Goal: Information Seeking & Learning: Compare options

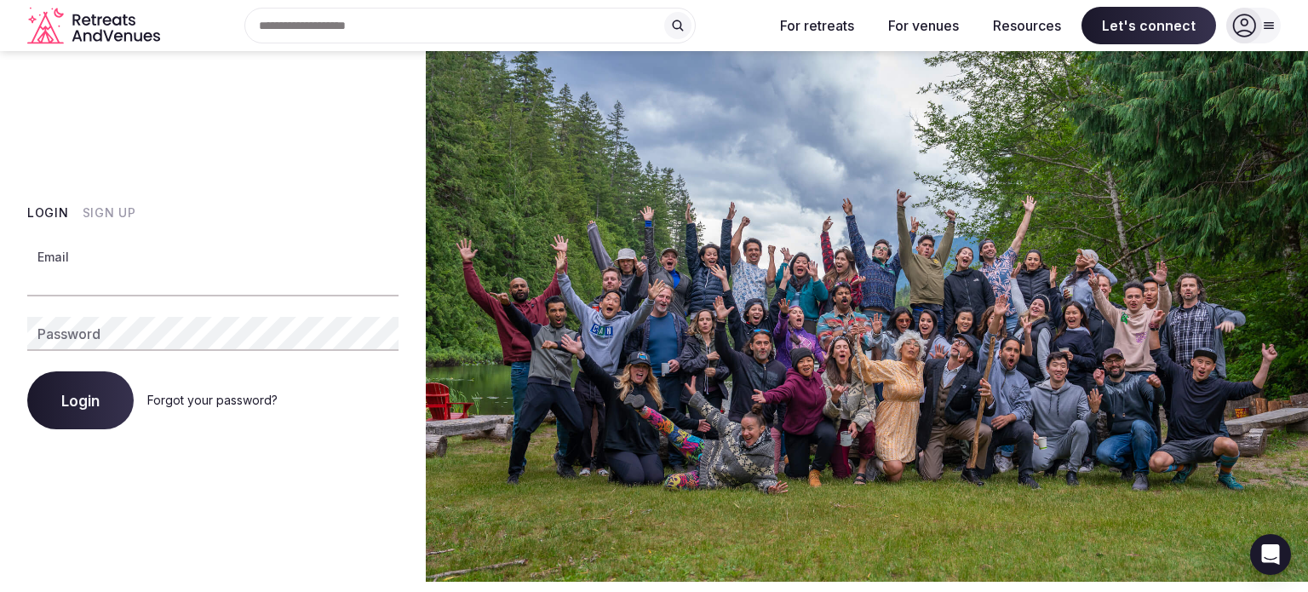
click at [87, 281] on input "Email" at bounding box center [212, 279] width 371 height 34
type input "*****"
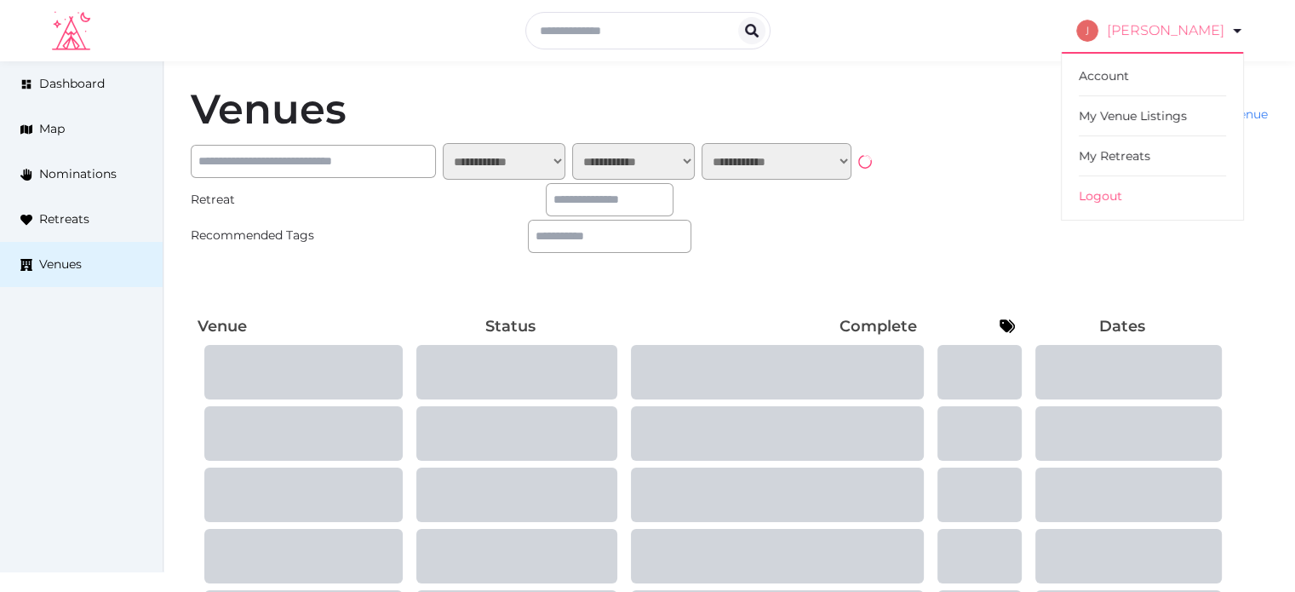
click at [1163, 23] on link "[PERSON_NAME]" at bounding box center [1160, 31] width 168 height 48
click at [1139, 120] on link "My Venue Listings" at bounding box center [1152, 116] width 147 height 40
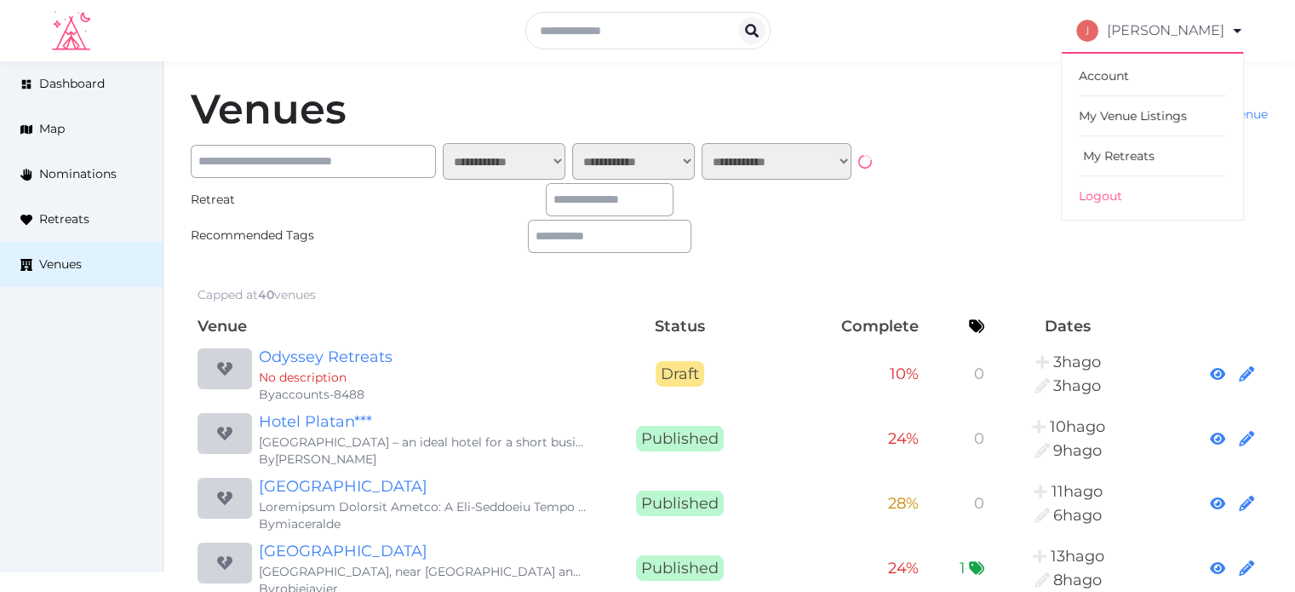
click at [1128, 152] on link "My Retreats" at bounding box center [1152, 156] width 147 height 40
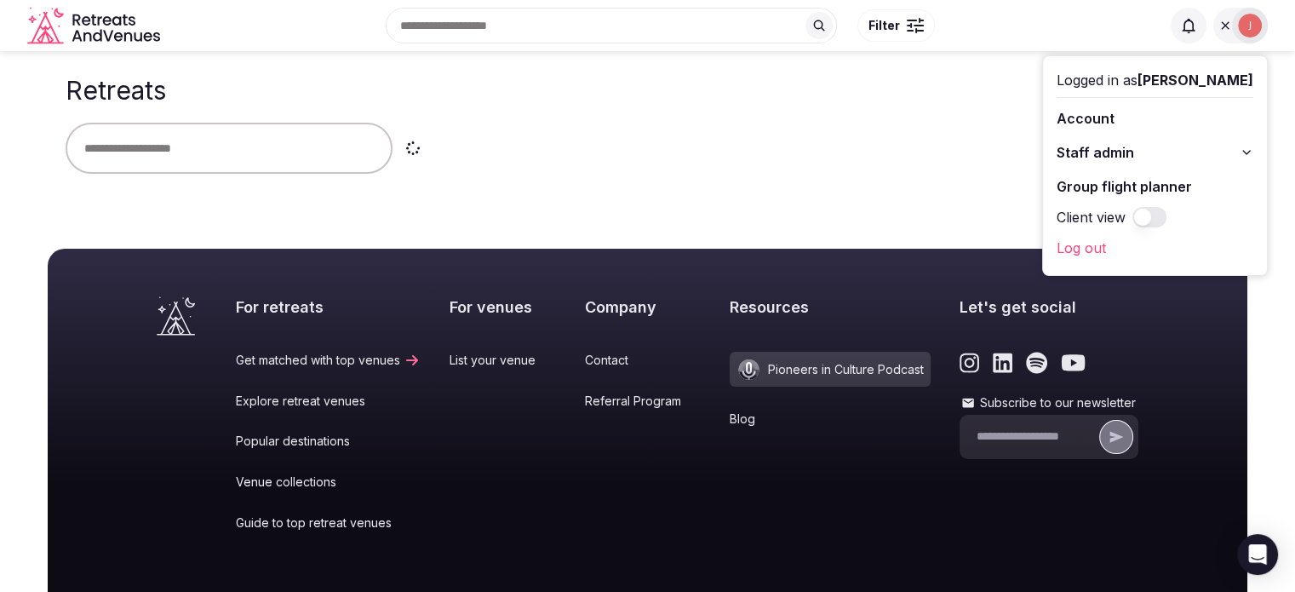
click at [1109, 151] on span "Staff admin" at bounding box center [1095, 152] width 77 height 20
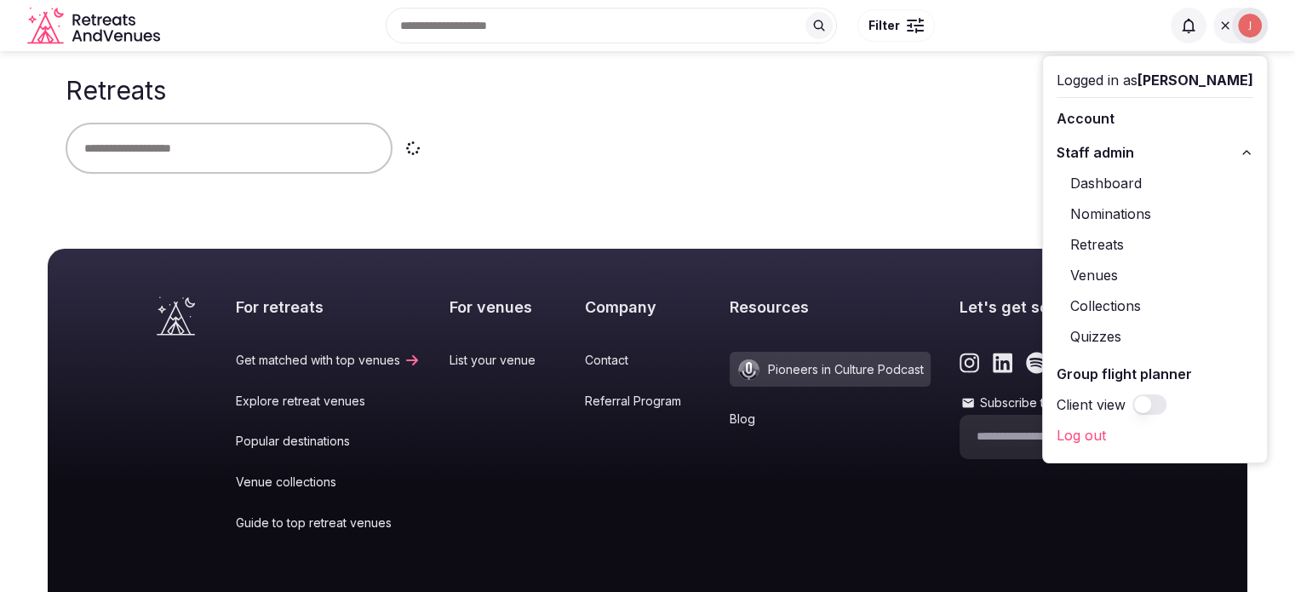
click at [1089, 241] on link "Retreats" at bounding box center [1155, 244] width 197 height 27
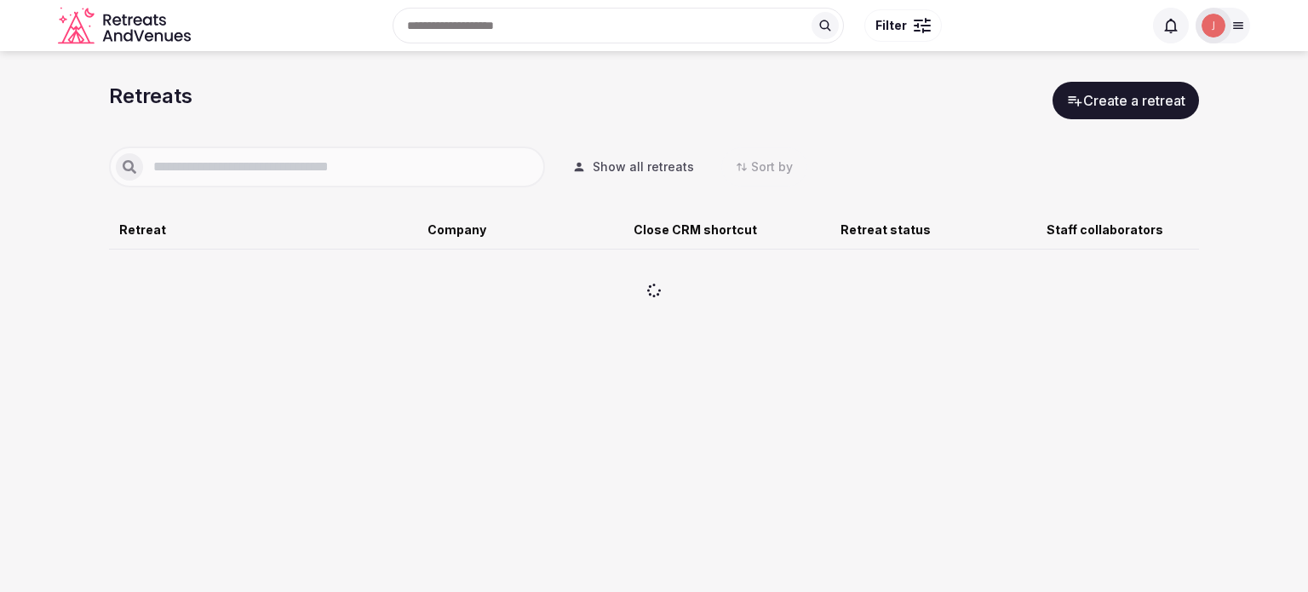
click at [223, 157] on input "text" at bounding box center [340, 167] width 395 height 20
type input "***"
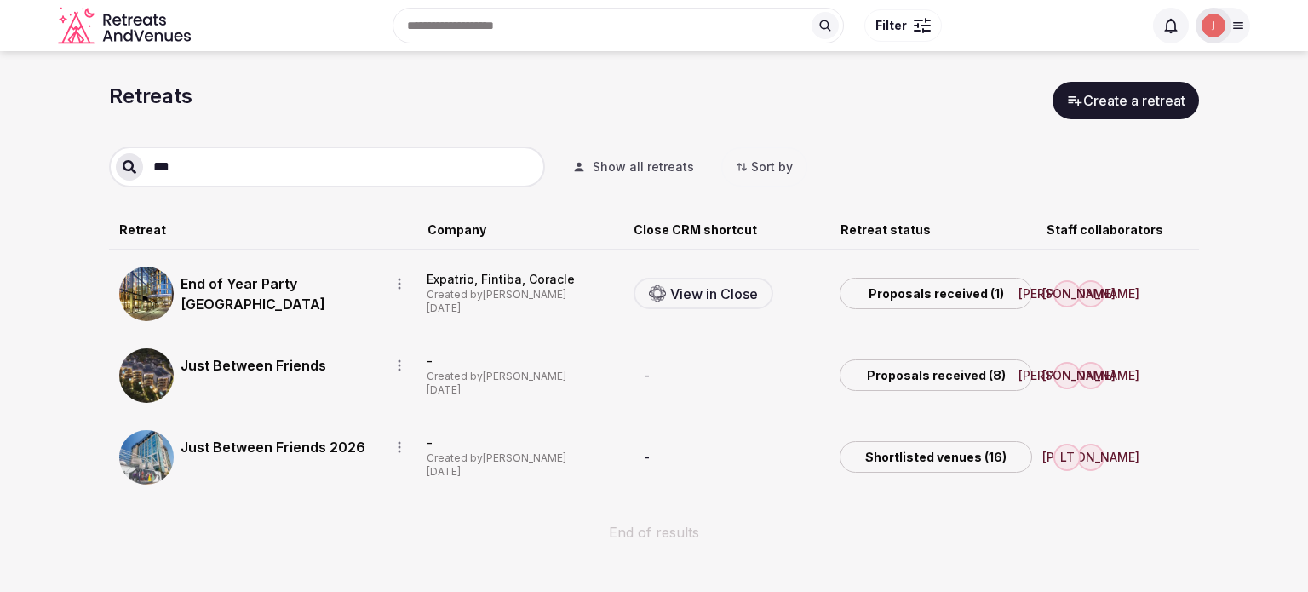
click at [267, 293] on div "End of Year Party Berlin" at bounding box center [297, 294] width 232 height 55
click at [268, 292] on link "End of Year Party Berlin" at bounding box center [278, 293] width 195 height 41
click at [271, 289] on link "End of Year Party Berlin" at bounding box center [278, 293] width 195 height 41
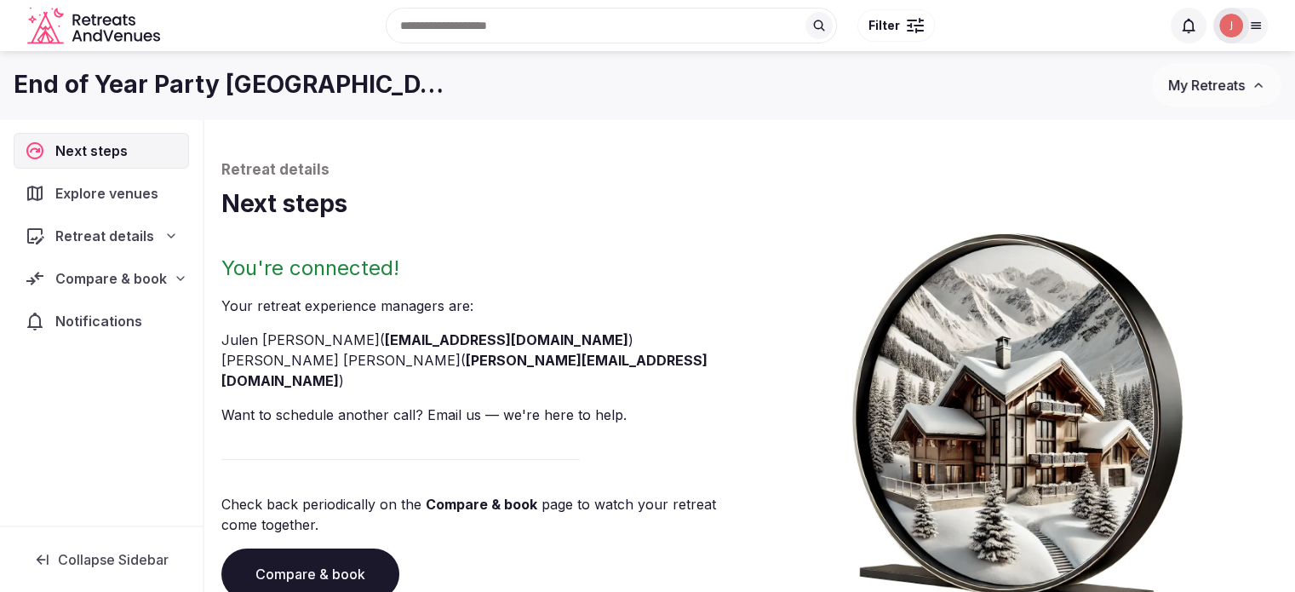
click at [143, 282] on span "Compare & book" at bounding box center [111, 278] width 112 height 20
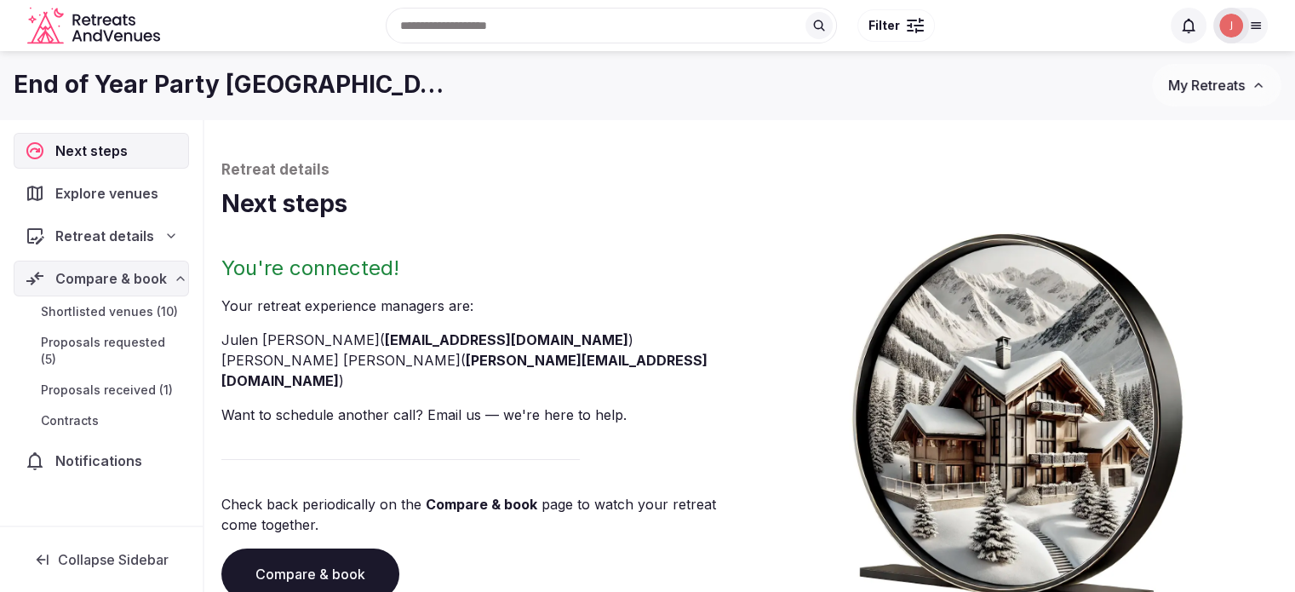
click at [109, 382] on span "Proposals received (1)" at bounding box center [107, 390] width 132 height 17
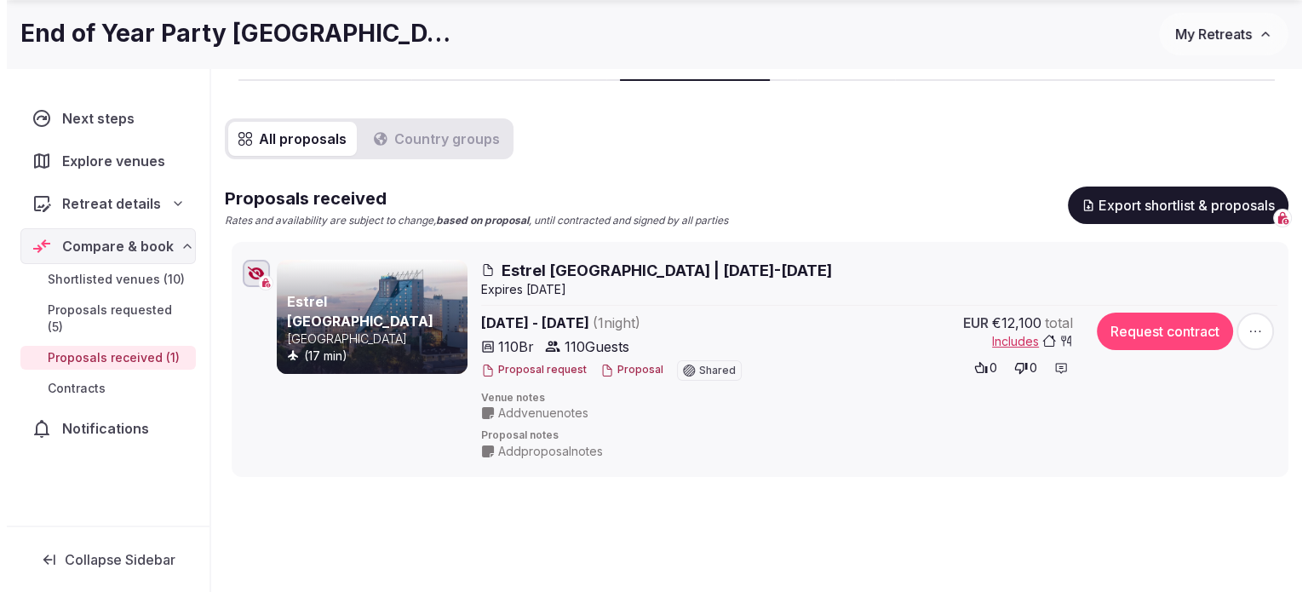
scroll to position [255, 0]
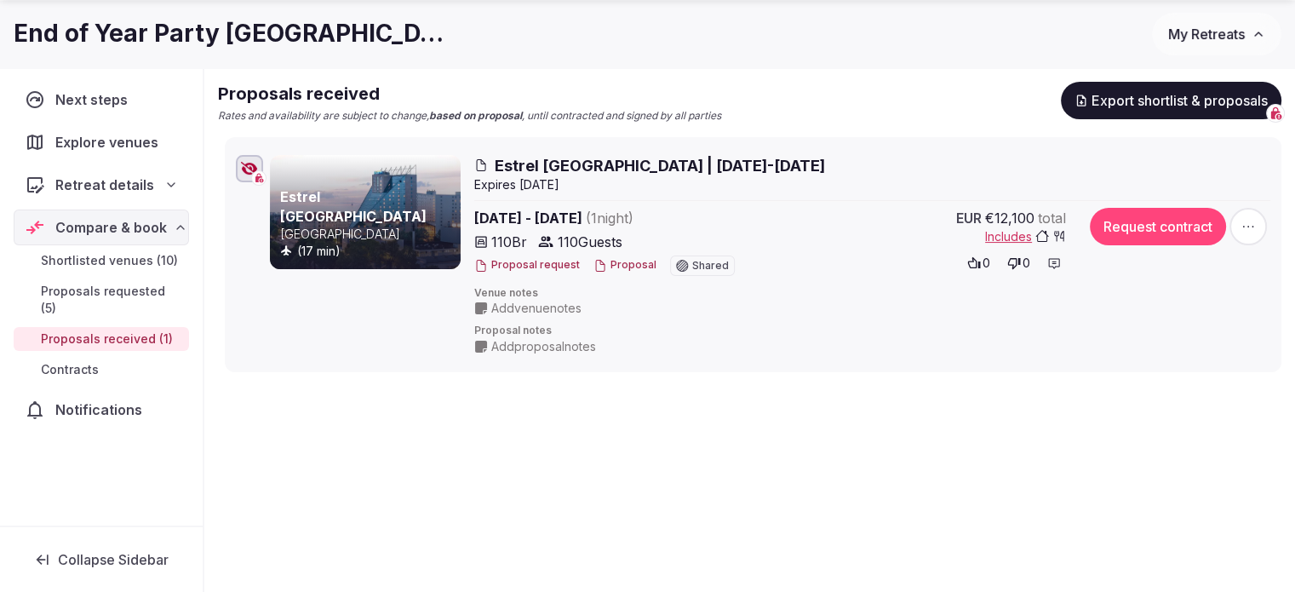
click at [626, 268] on button "Proposal" at bounding box center [625, 265] width 63 height 14
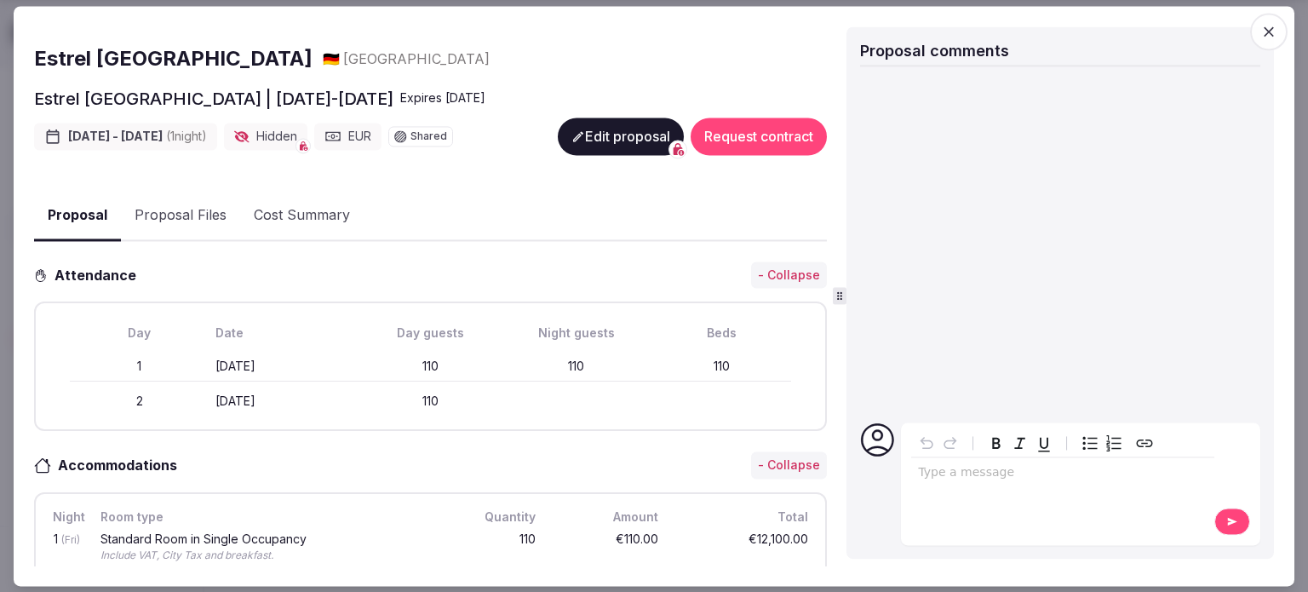
scroll to position [0, 0]
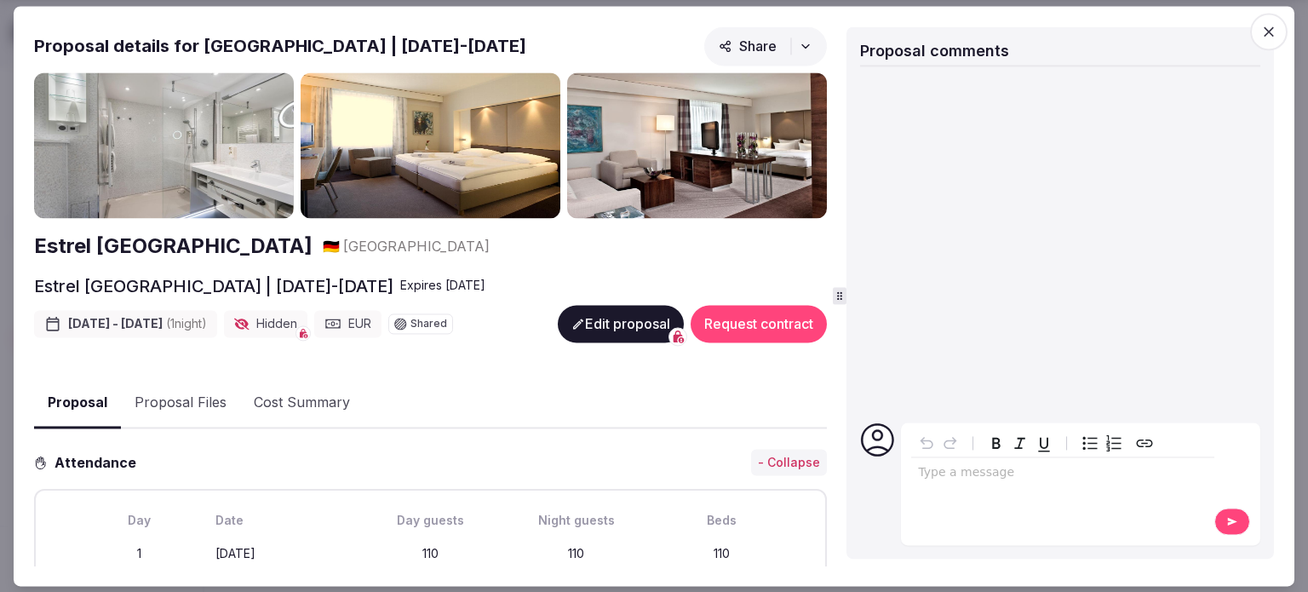
click at [162, 379] on button "Proposal Files" at bounding box center [180, 403] width 119 height 49
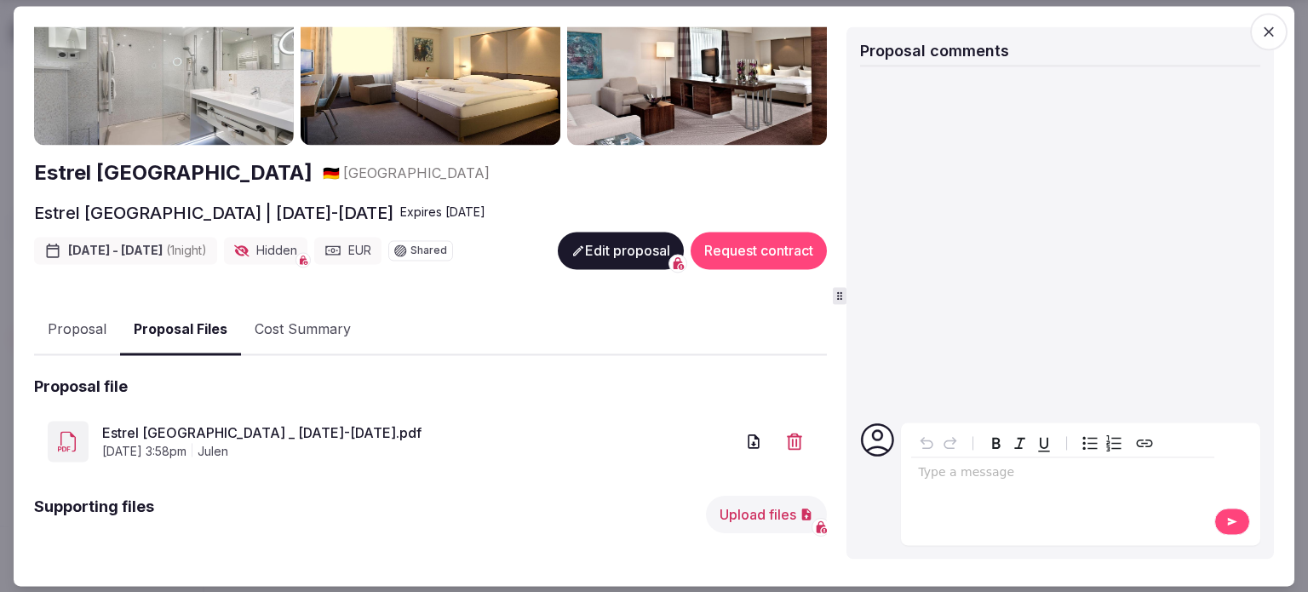
scroll to position [145, 0]
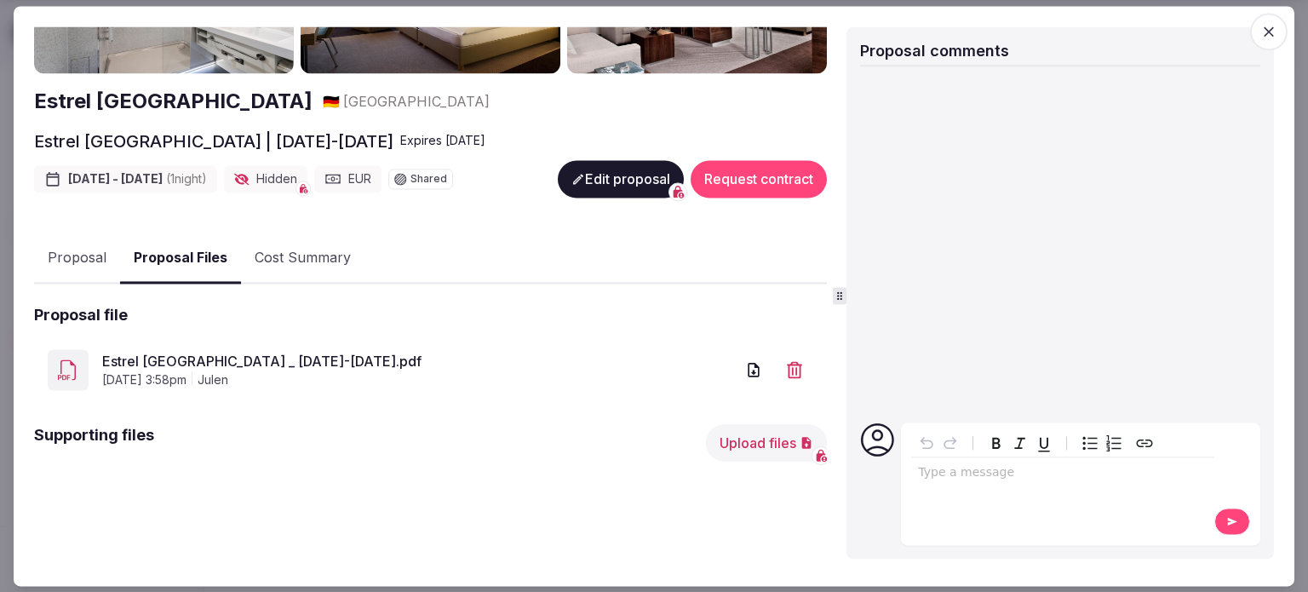
click at [146, 352] on link "Estrel Berlin _ 28-29 Nov 2025.pdf" at bounding box center [418, 362] width 633 height 20
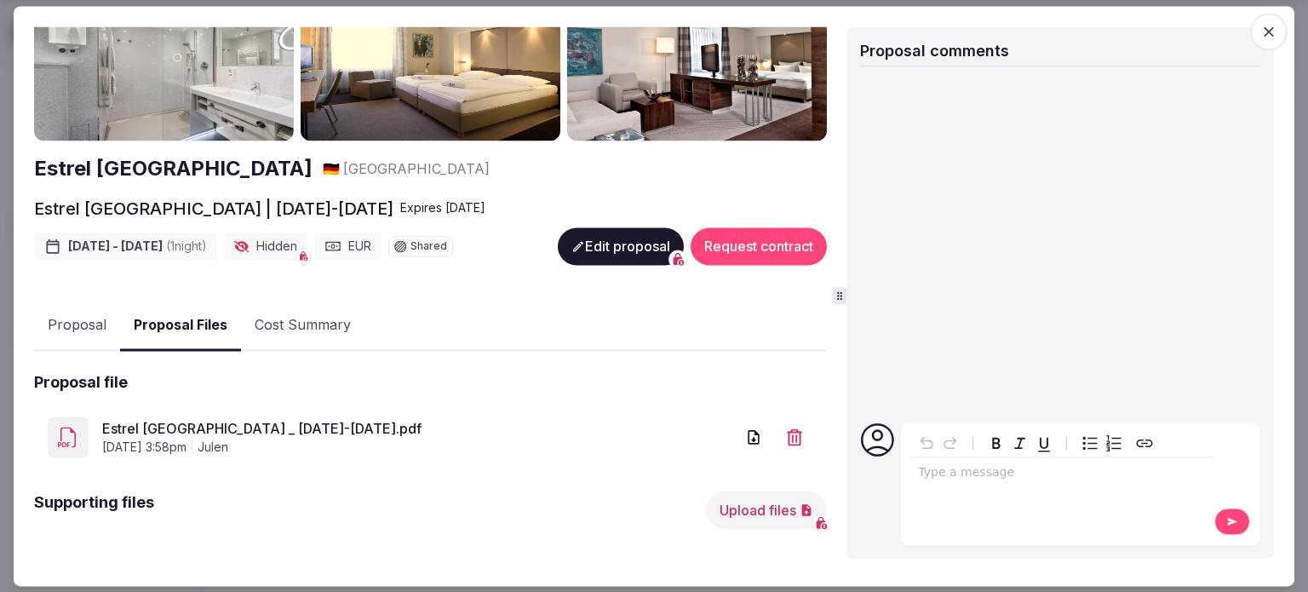
scroll to position [0, 0]
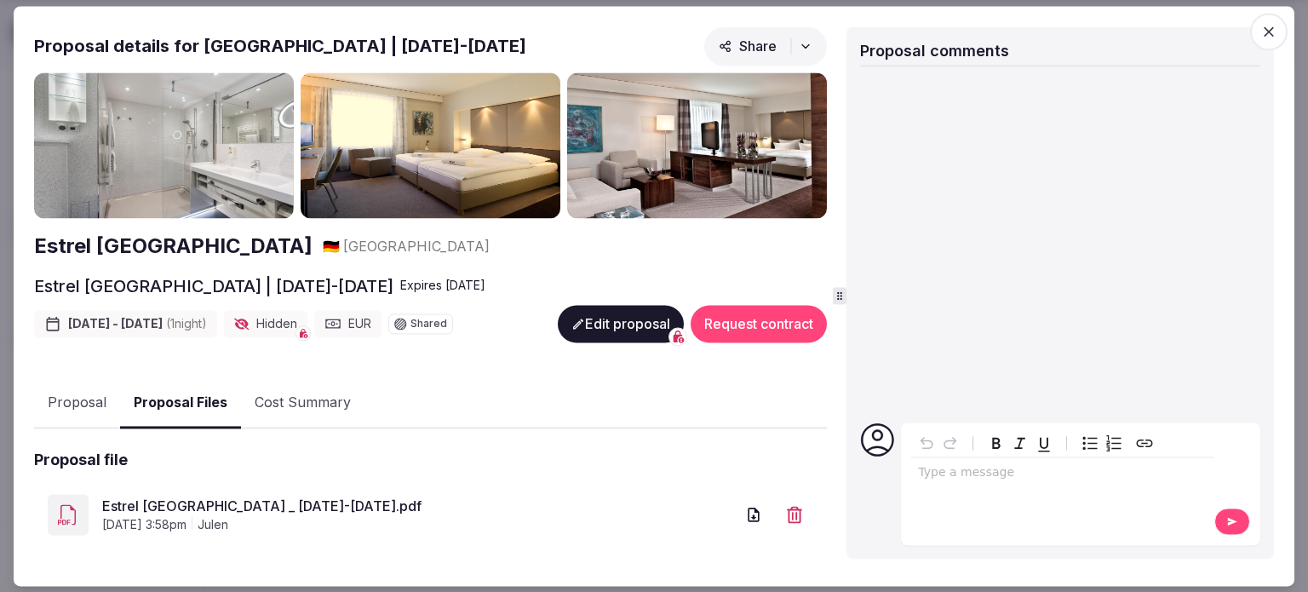
click at [95, 241] on h2 "Estrel Berlin" at bounding box center [173, 246] width 278 height 29
click at [94, 399] on button "Proposal" at bounding box center [77, 403] width 86 height 49
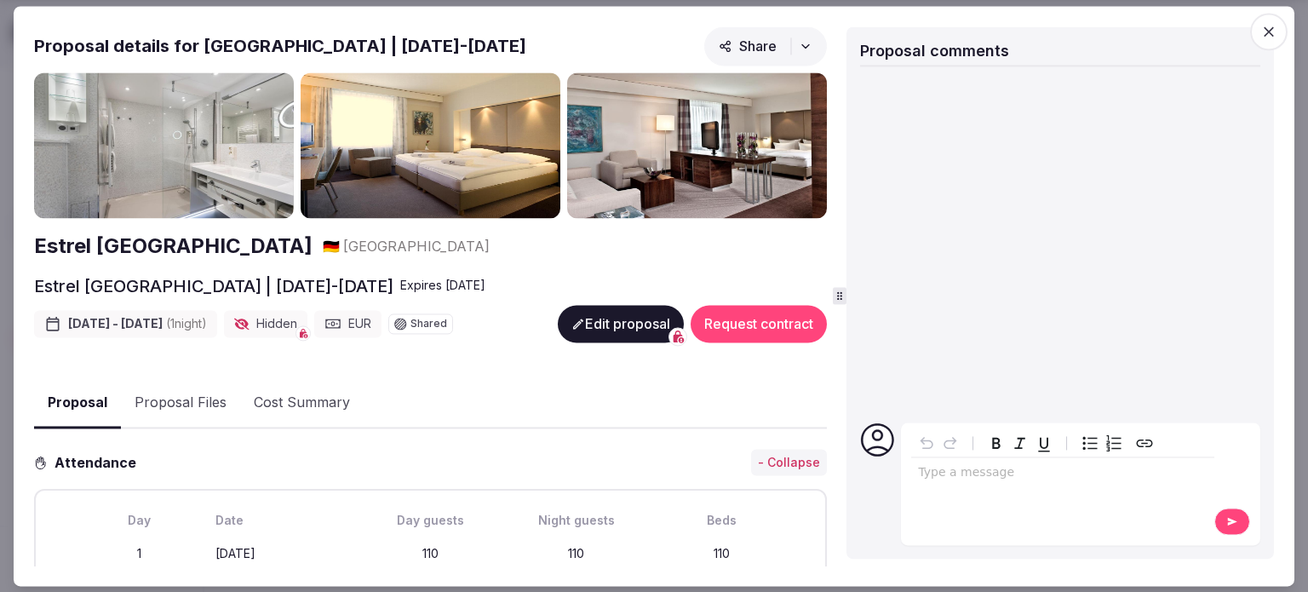
click at [1260, 36] on span "button" at bounding box center [1268, 31] width 37 height 37
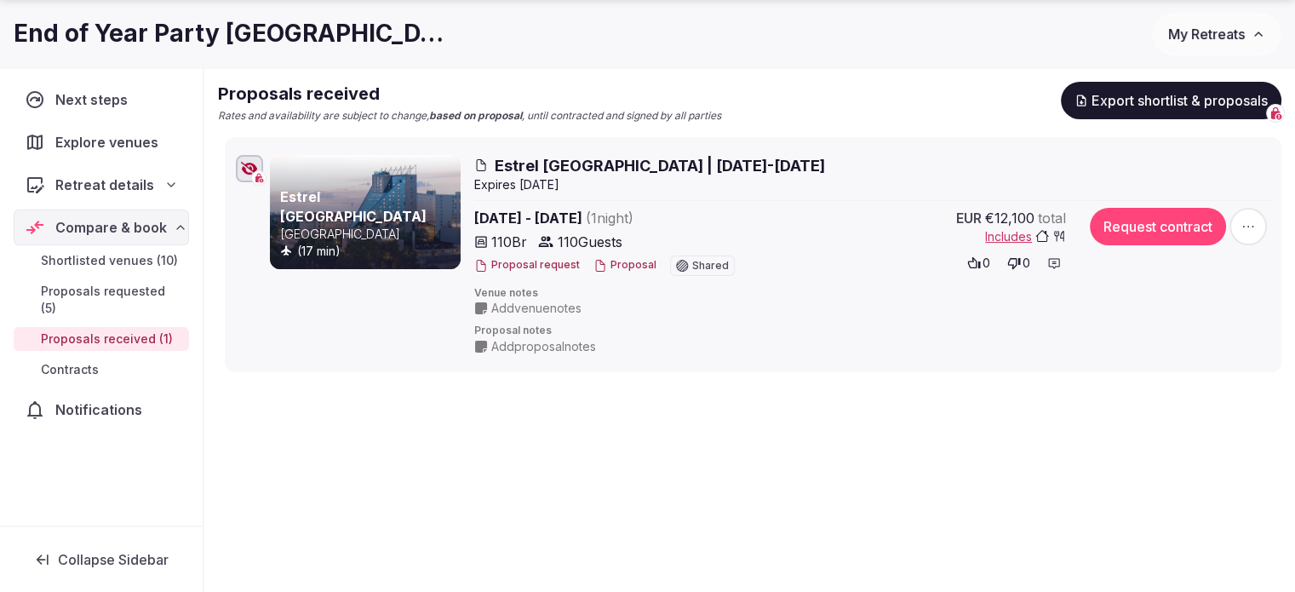
click at [242, 171] on icon "button" at bounding box center [249, 169] width 17 height 14
click at [252, 172] on icon "button" at bounding box center [249, 169] width 17 height 14
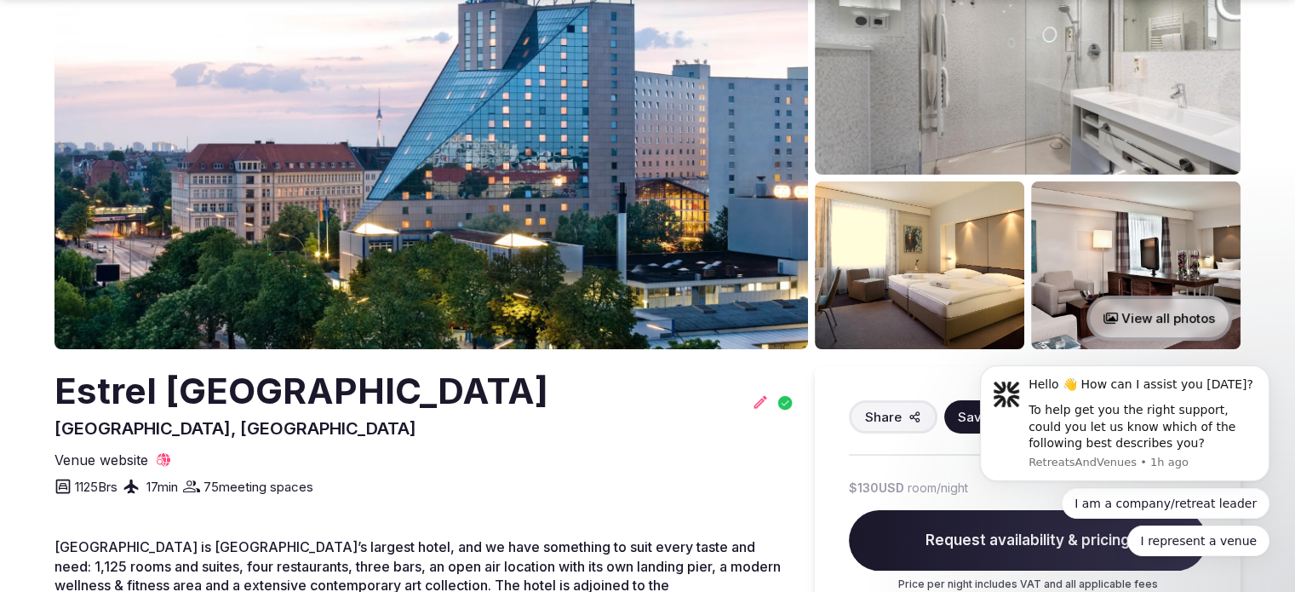
scroll to position [170, 0]
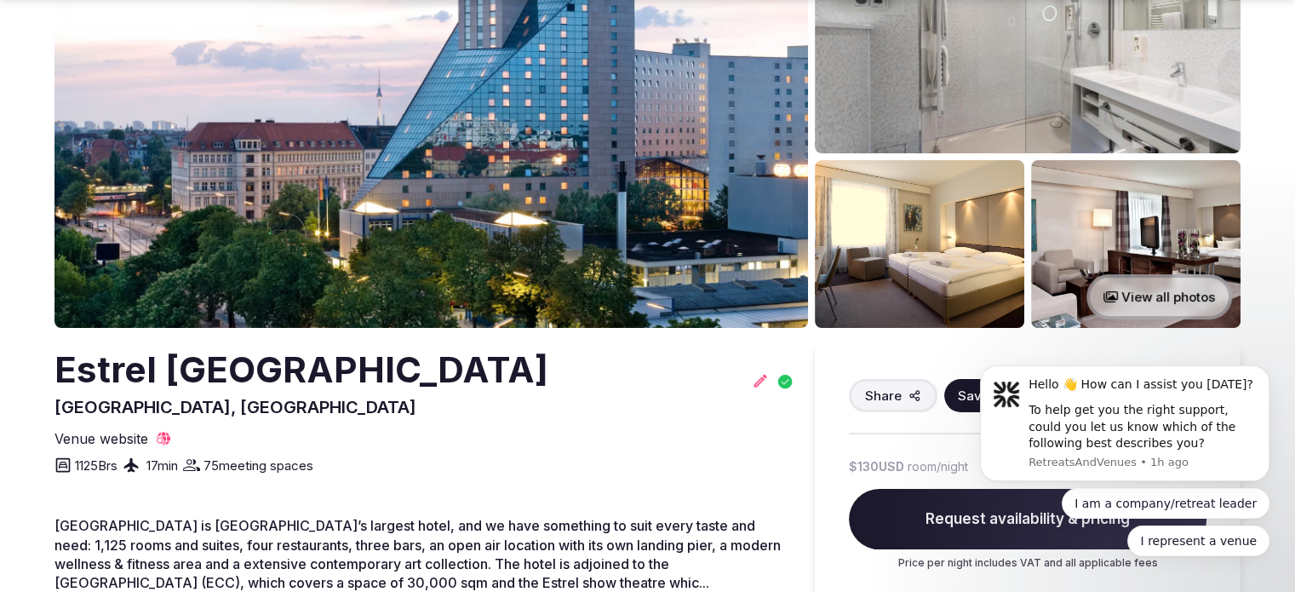
click at [471, 234] on img at bounding box center [432, 121] width 754 height 413
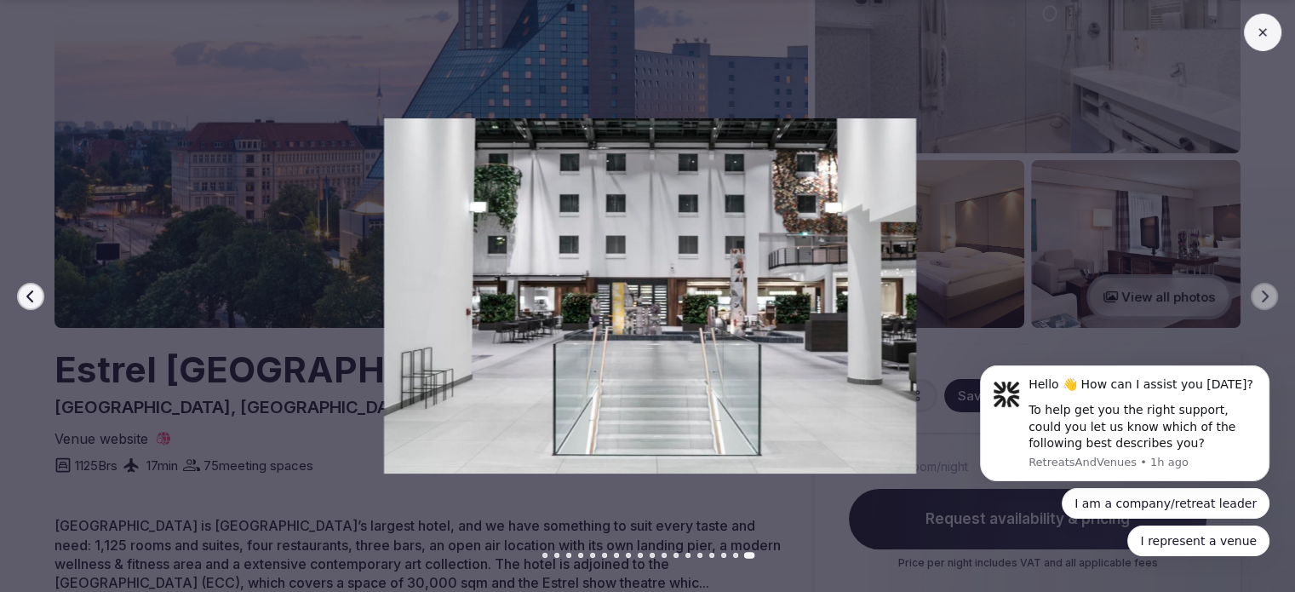
click at [187, 269] on div at bounding box center [643, 295] width 1309 height 355
click at [221, 234] on img at bounding box center [650, 295] width 907 height 355
click at [1261, 26] on icon at bounding box center [1263, 33] width 14 height 14
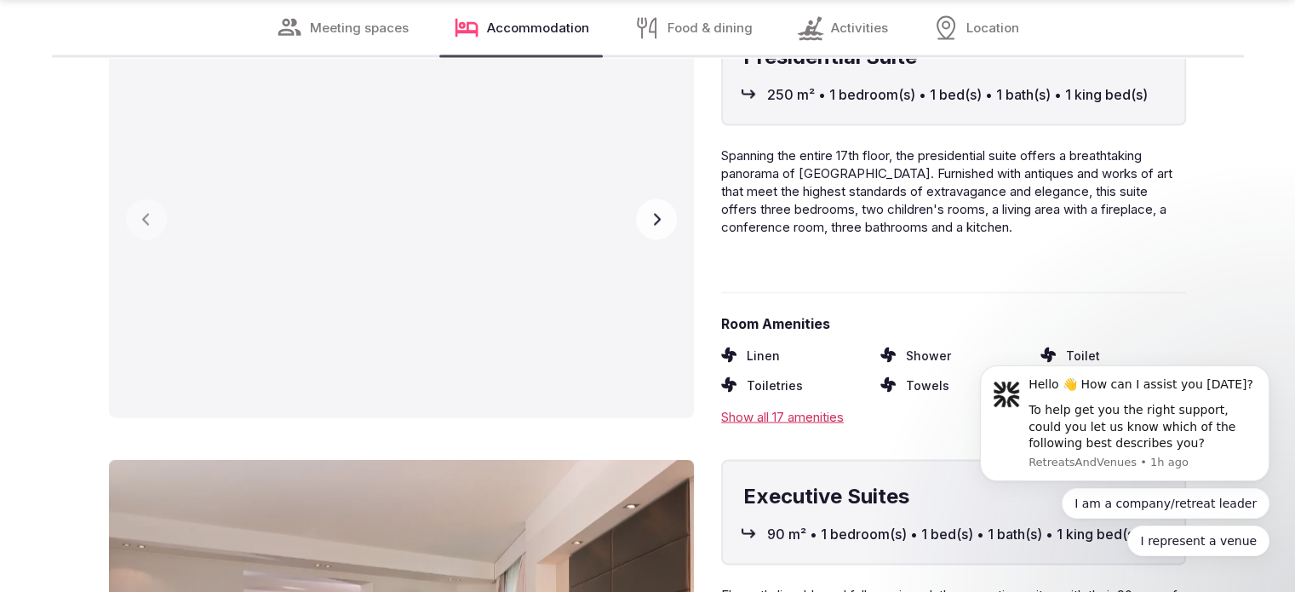
scroll to position [9879, 0]
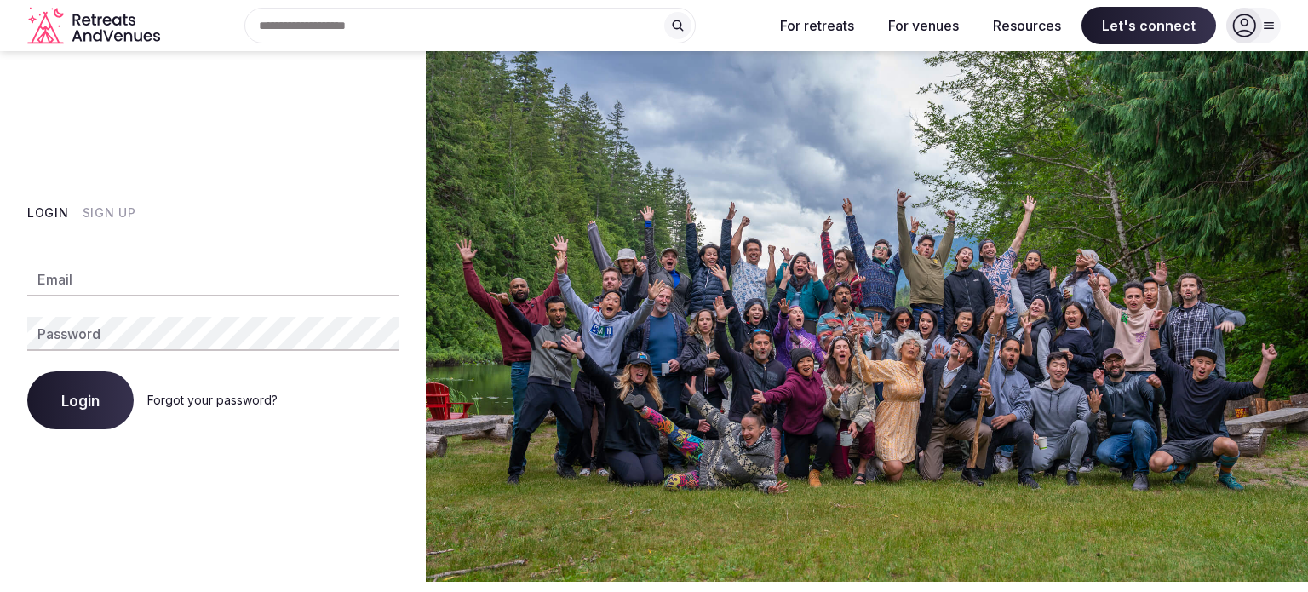
click at [49, 313] on div "Email Password Login Forgot your password?" at bounding box center [212, 335] width 371 height 187
click at [79, 278] on input "Email" at bounding box center [212, 279] width 371 height 34
click at [60, 259] on div "Email Password Login Forgot your password?" at bounding box center [212, 335] width 371 height 187
click at [55, 268] on div "Email" at bounding box center [212, 279] width 371 height 34
type input "**********"
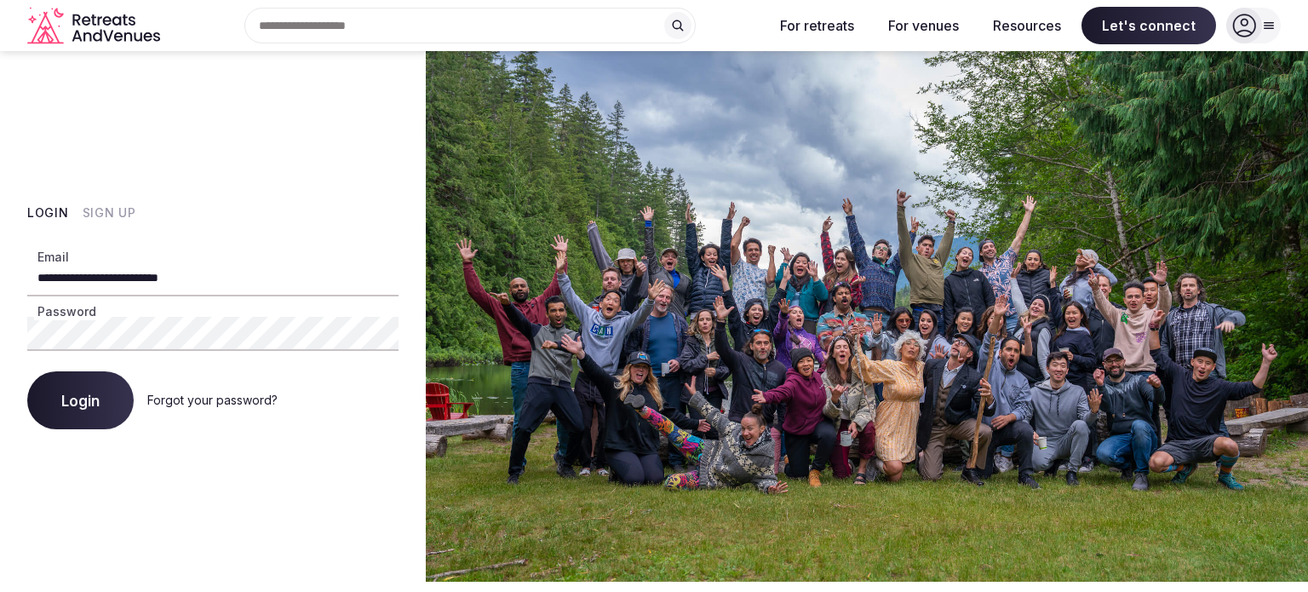
click at [27, 371] on button "Login" at bounding box center [80, 400] width 106 height 58
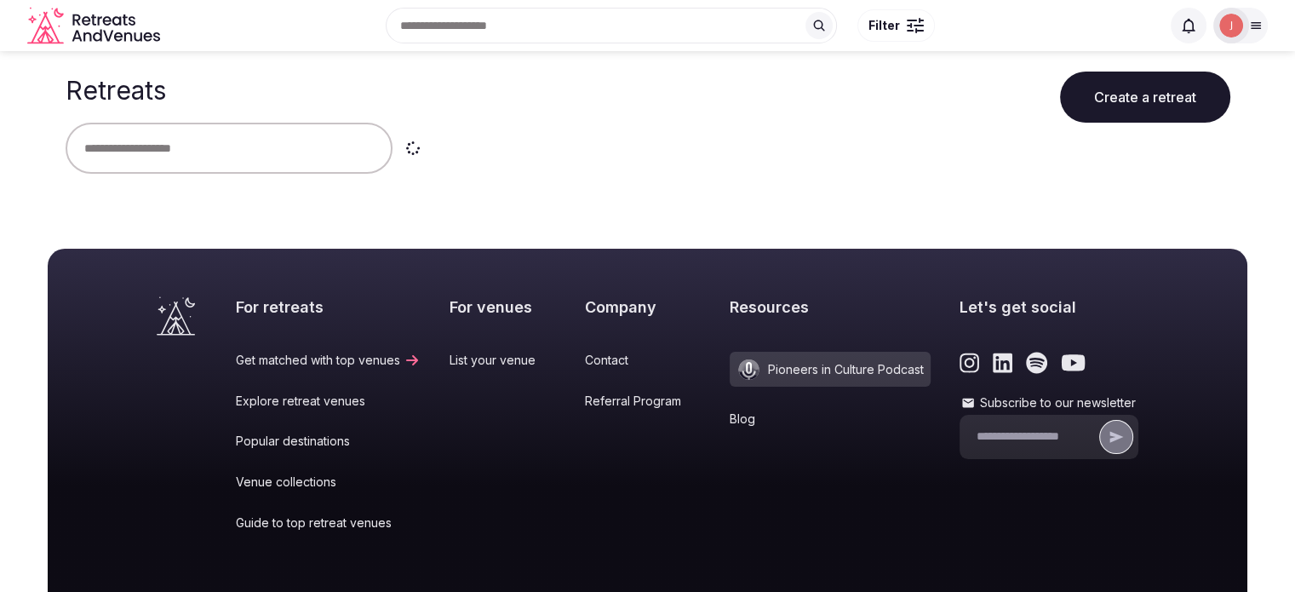
click at [284, 139] on input "text" at bounding box center [229, 148] width 327 height 51
type input "***"
click at [1250, 28] on icon at bounding box center [1256, 26] width 14 height 14
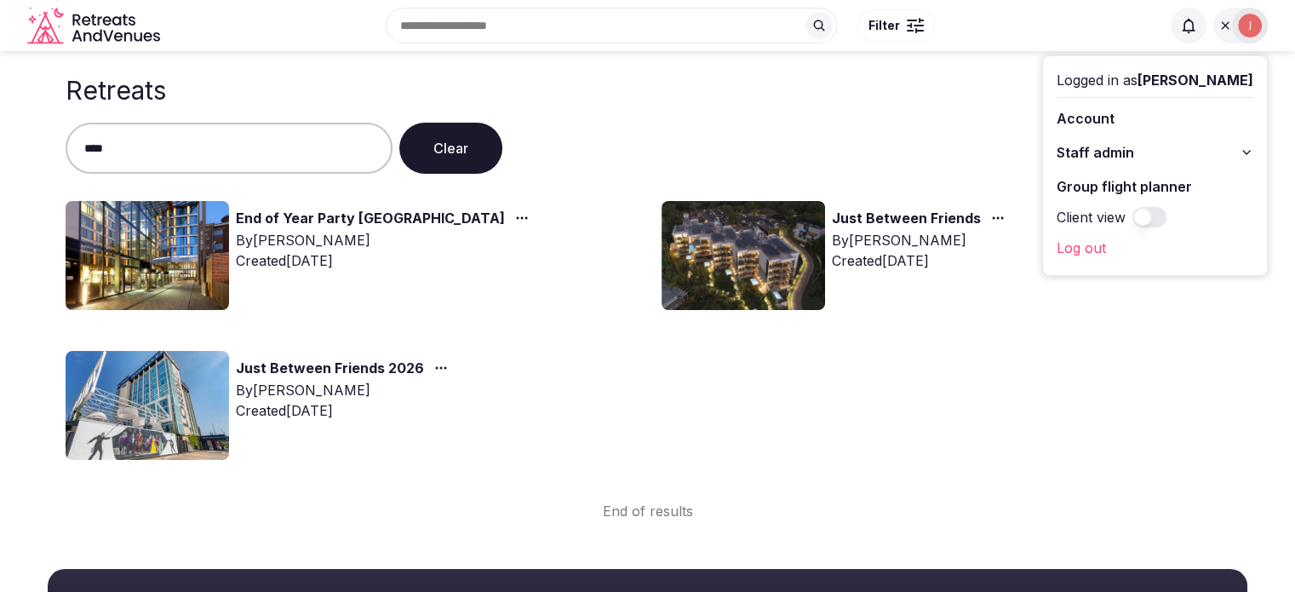
click at [139, 234] on img at bounding box center [148, 255] width 164 height 109
click at [209, 258] on img at bounding box center [148, 255] width 164 height 109
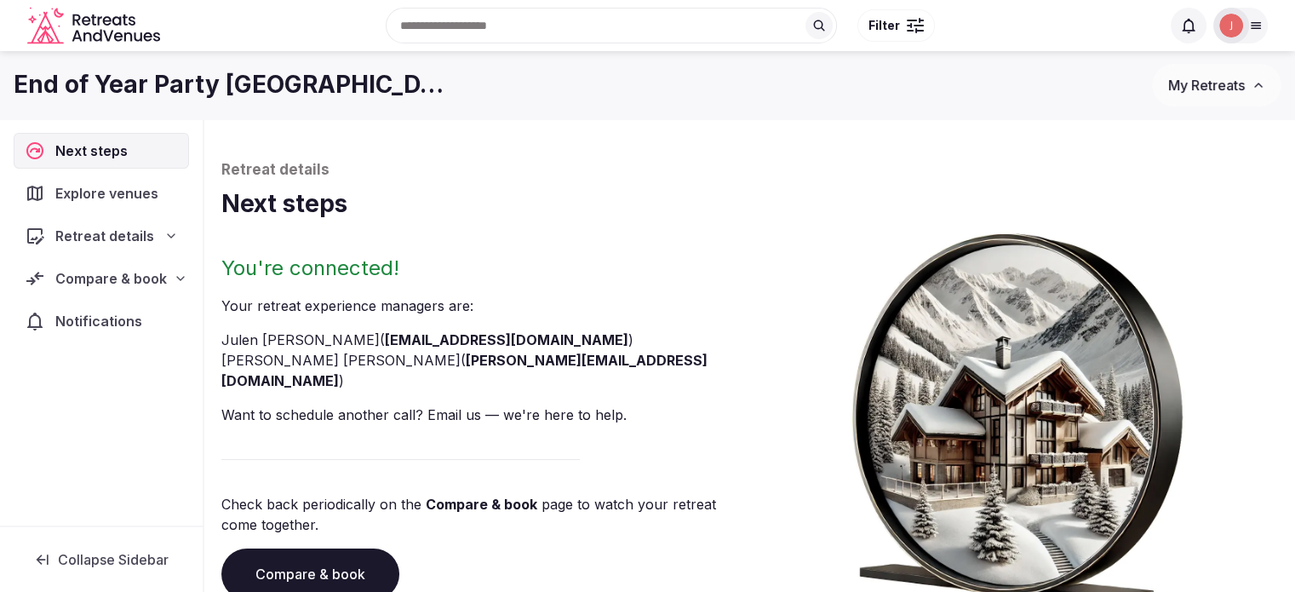
click at [109, 276] on span "Compare & book" at bounding box center [111, 278] width 112 height 20
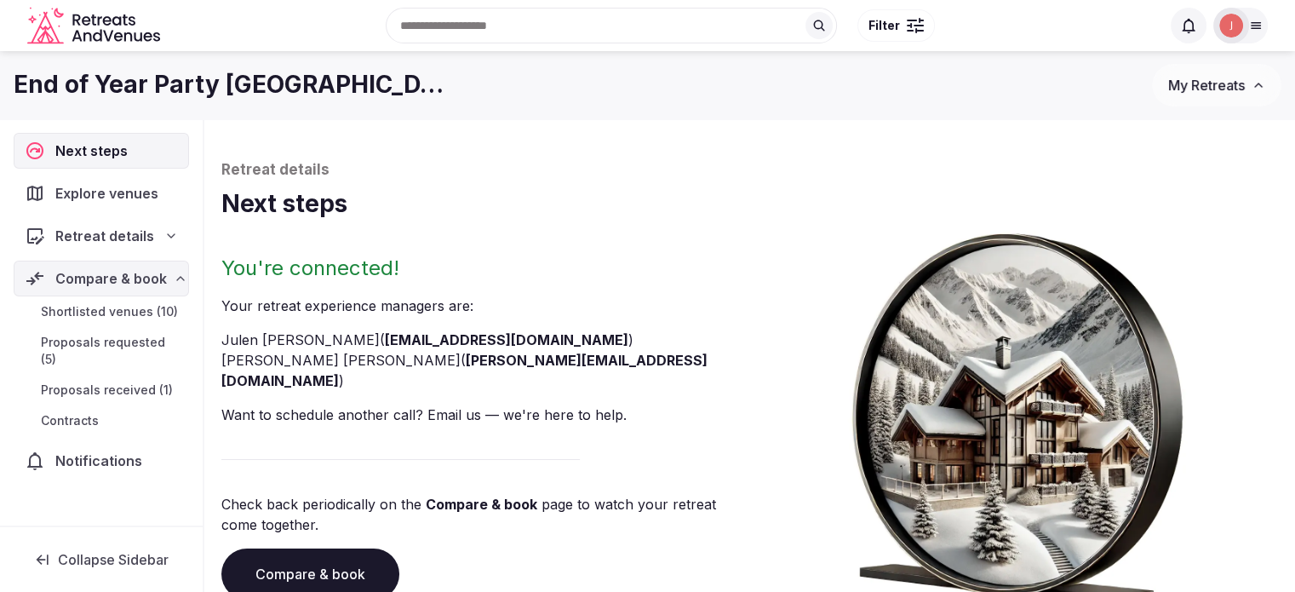
click at [86, 382] on span "Proposals received (1)" at bounding box center [107, 390] width 132 height 17
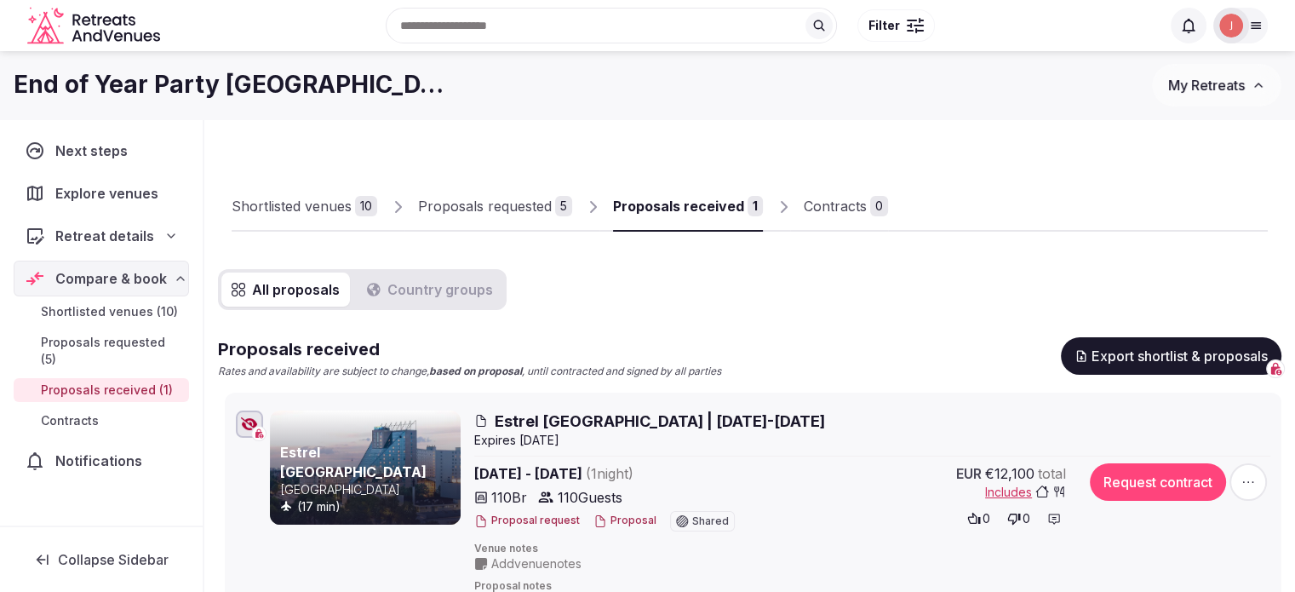
click at [251, 430] on icon "button" at bounding box center [249, 424] width 17 height 14
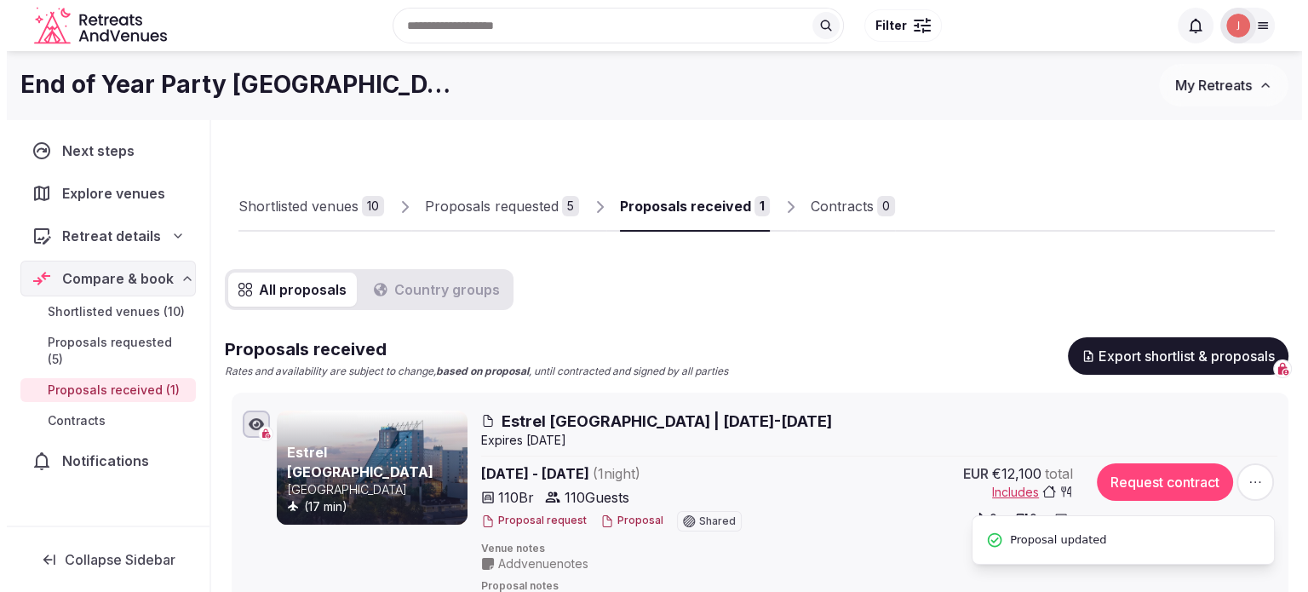
scroll to position [170, 0]
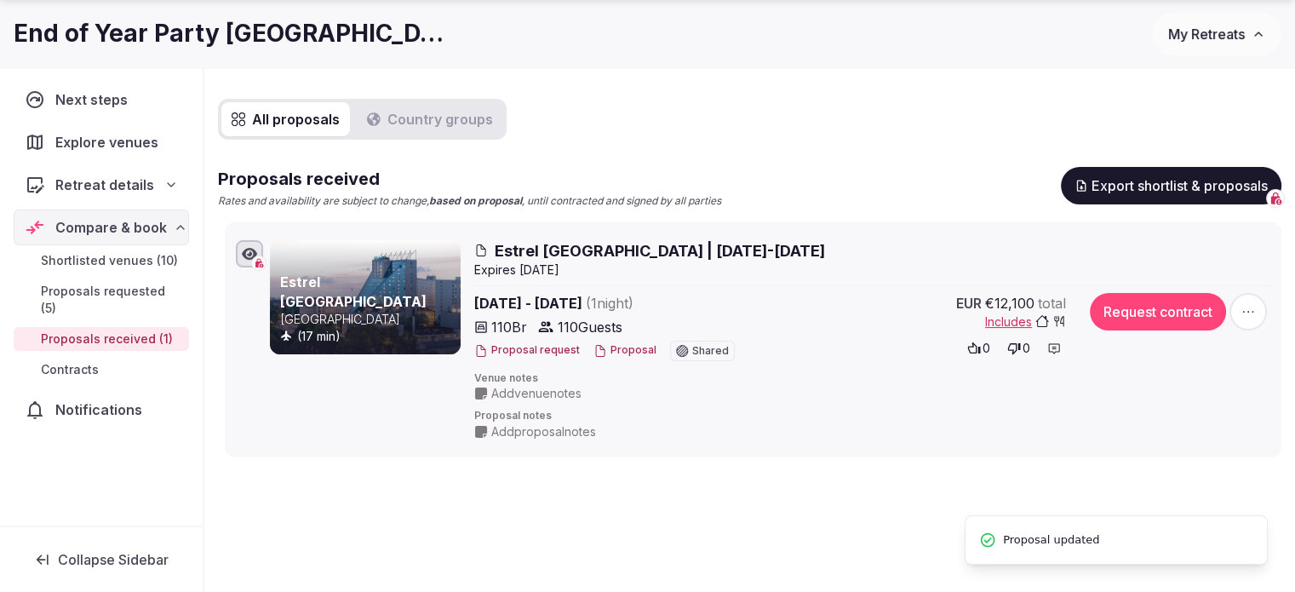
click at [619, 357] on button "Proposal" at bounding box center [625, 350] width 63 height 14
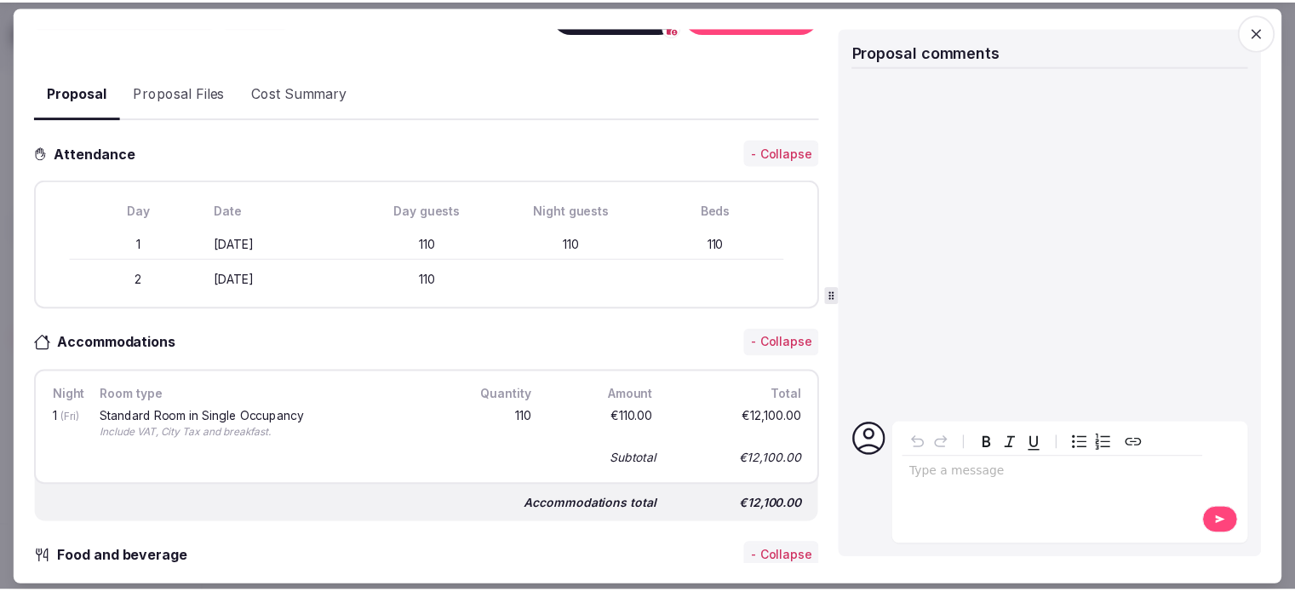
scroll to position [341, 0]
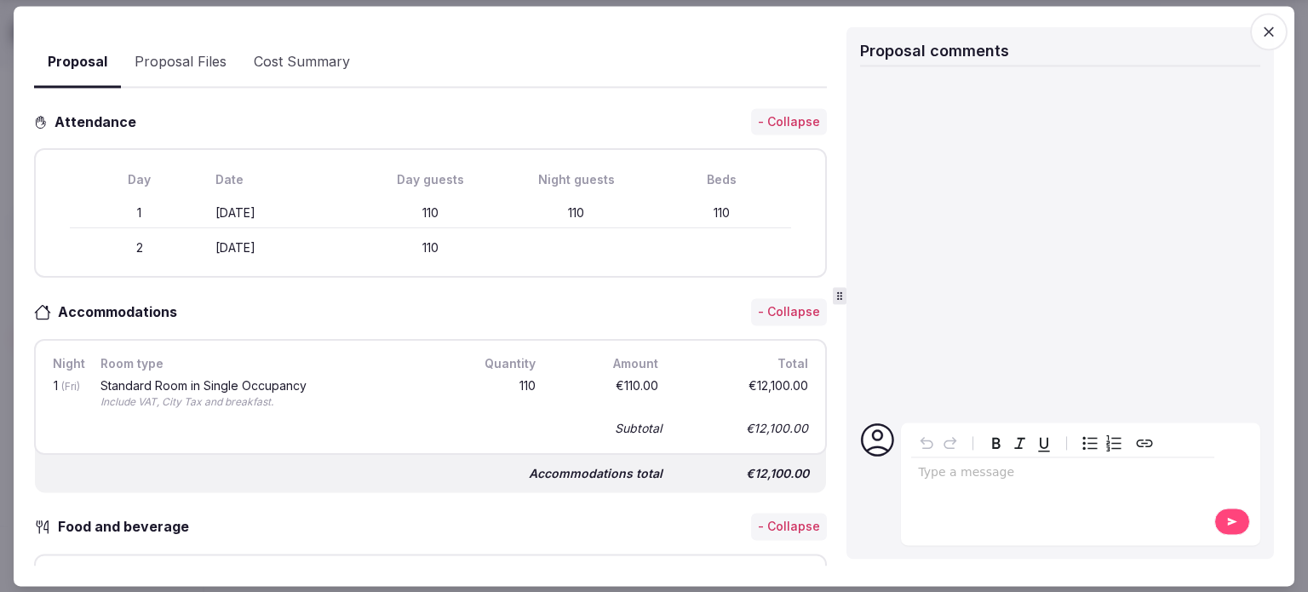
click at [1270, 36] on icon "button" at bounding box center [1268, 31] width 17 height 17
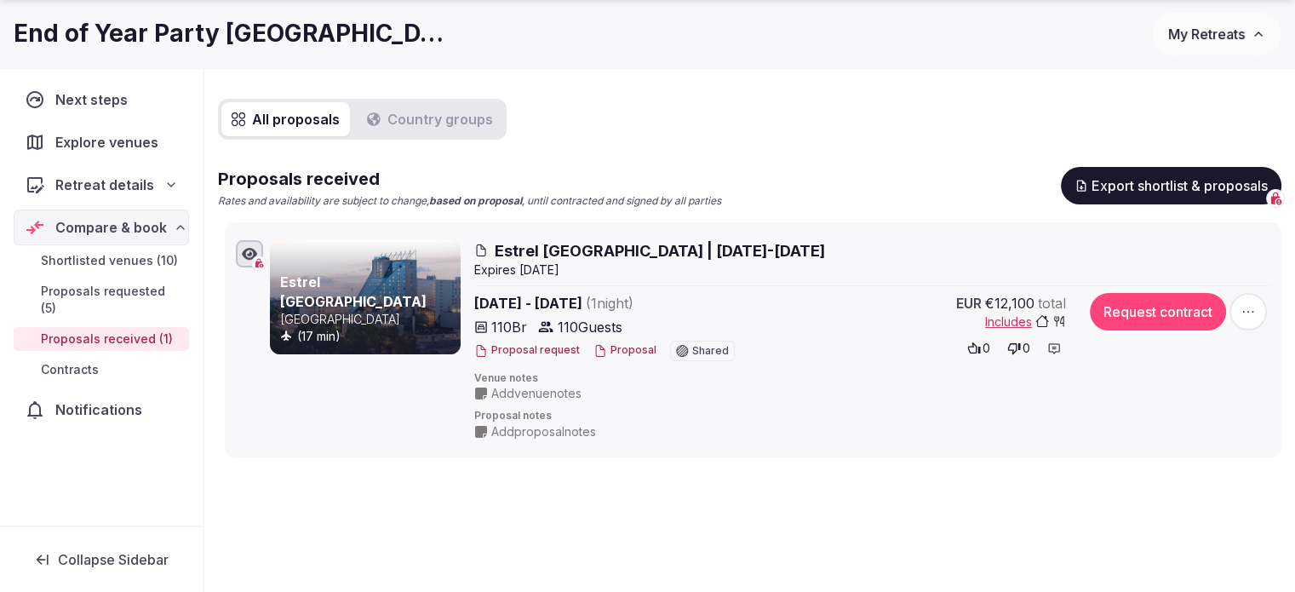
click at [659, 136] on div "All proposals Country groups Proposals received Rates and availability are subj…" at bounding box center [750, 278] width 1064 height 359
click at [101, 301] on link "Proposals requested (5)" at bounding box center [101, 299] width 175 height 41
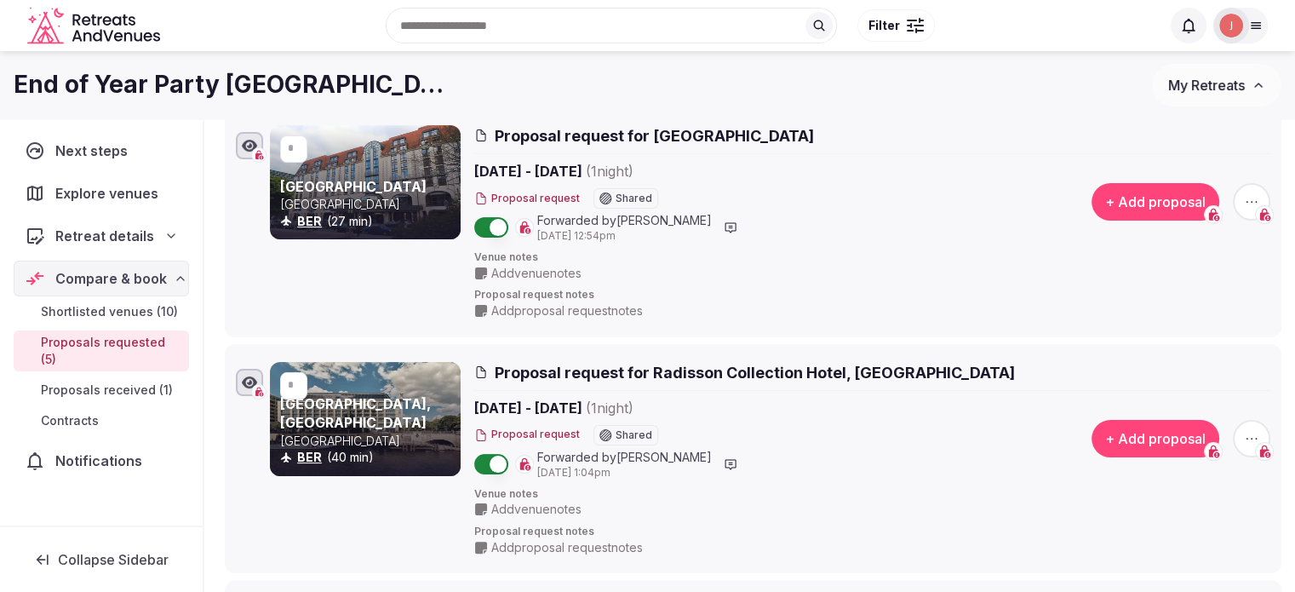
scroll to position [85, 0]
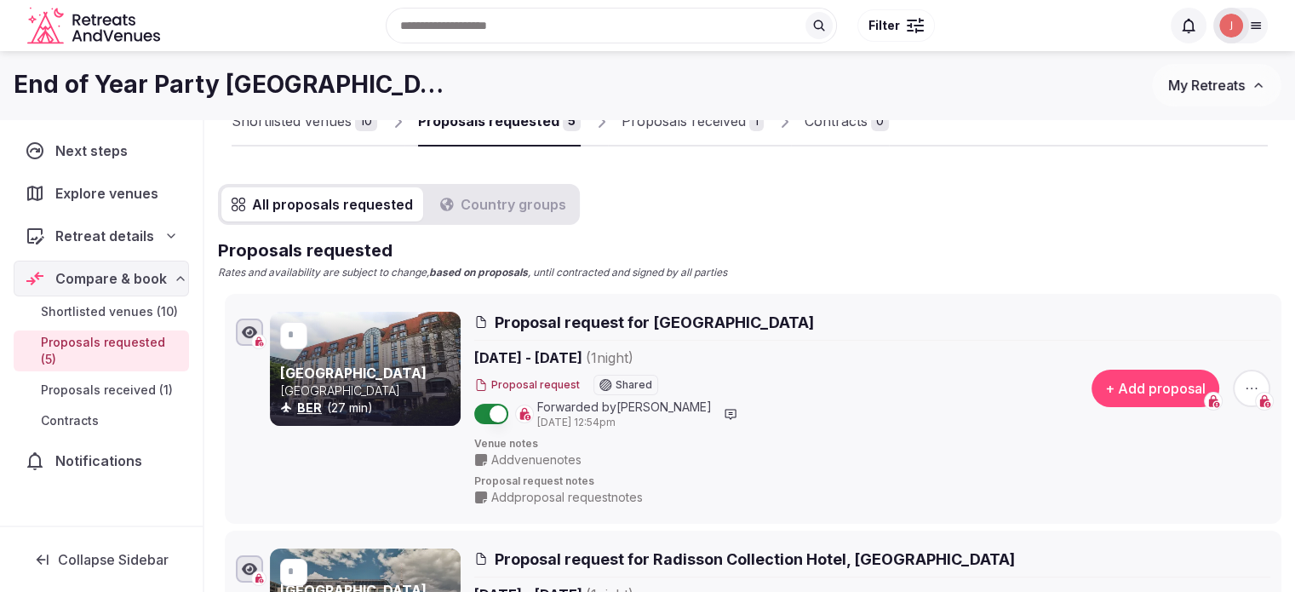
click at [670, 122] on div "Proposals received" at bounding box center [684, 121] width 124 height 20
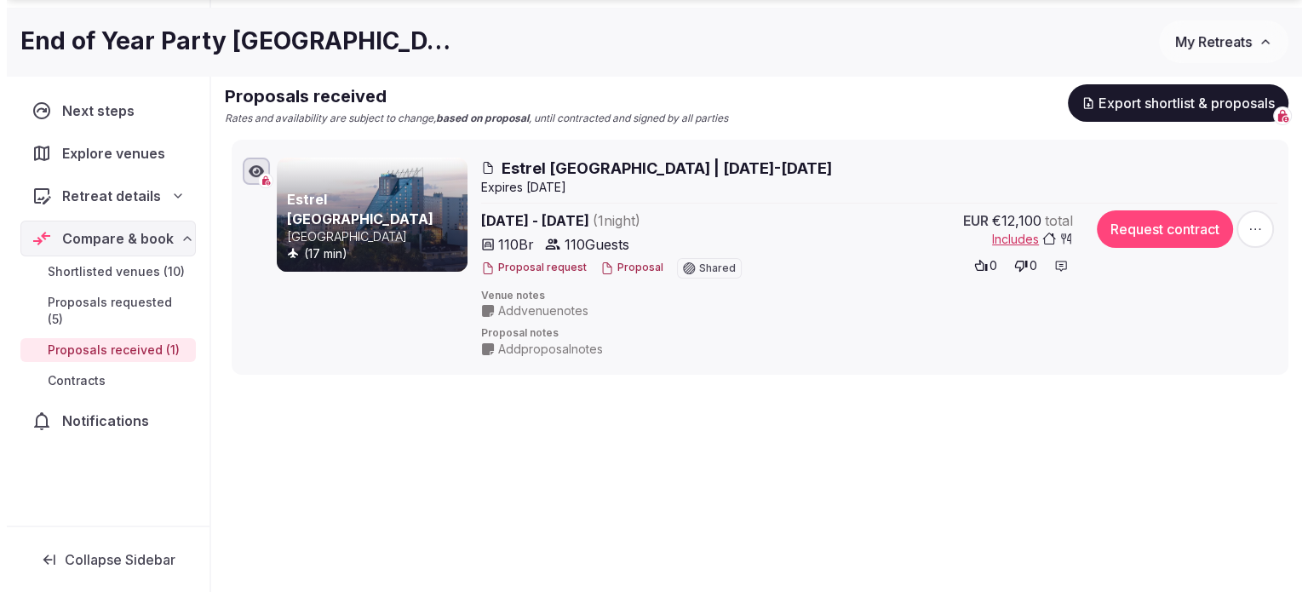
scroll to position [255, 0]
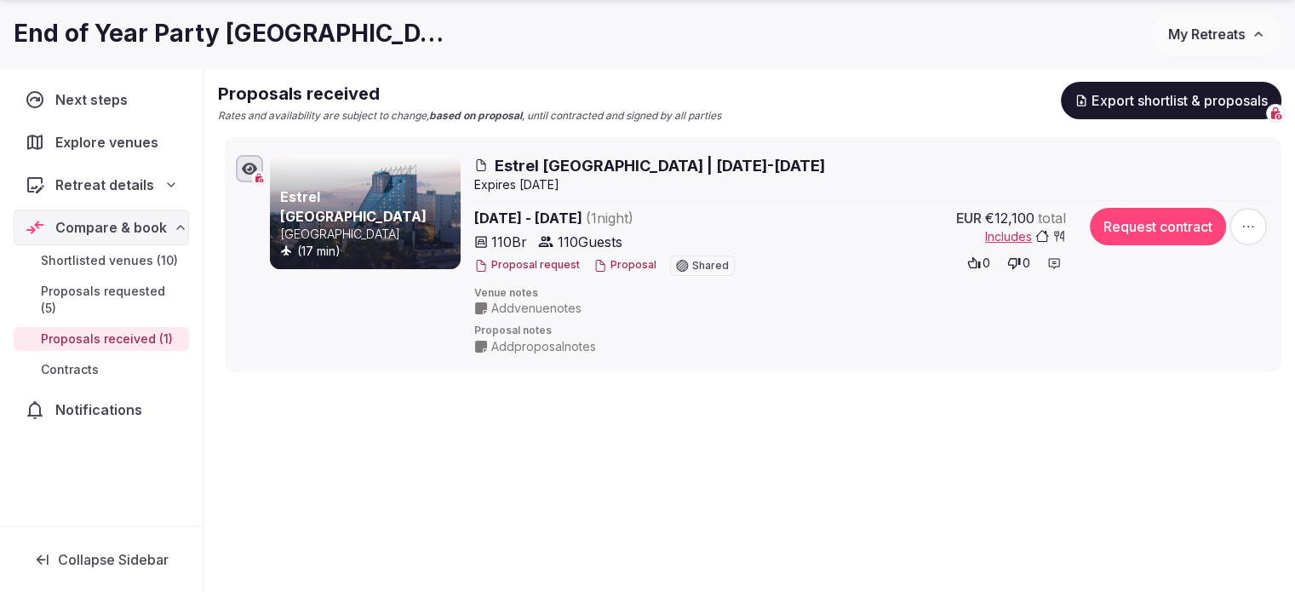
click at [620, 268] on button "Proposal" at bounding box center [625, 265] width 63 height 14
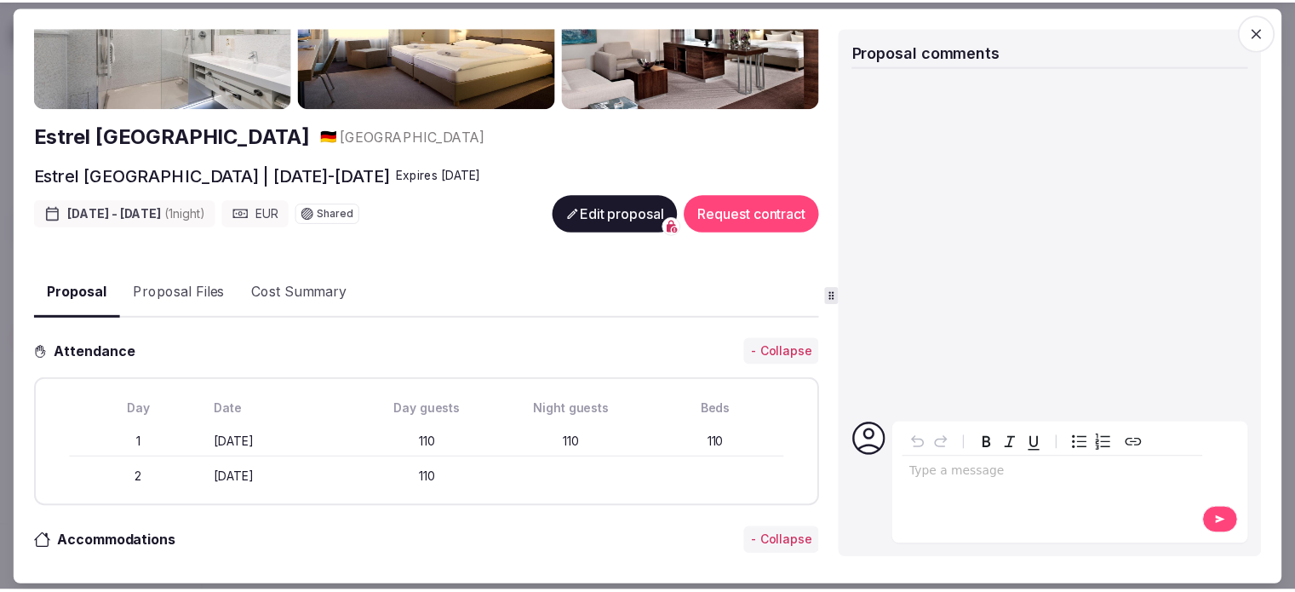
scroll to position [48, 0]
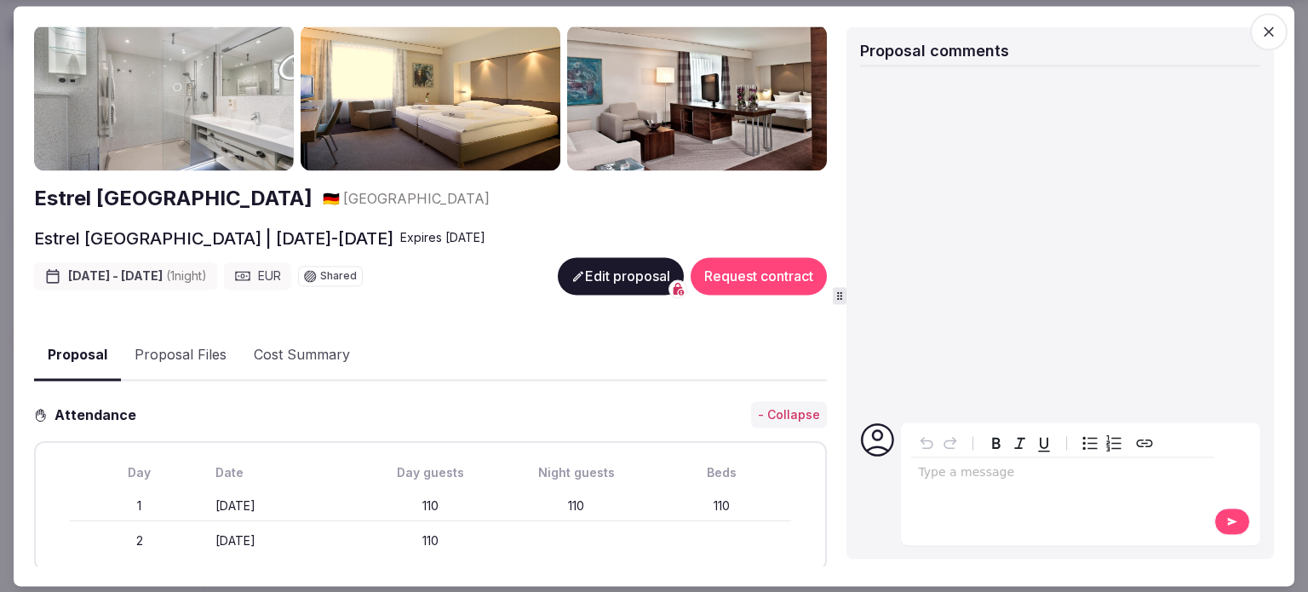
click at [1271, 34] on icon "button" at bounding box center [1268, 31] width 17 height 17
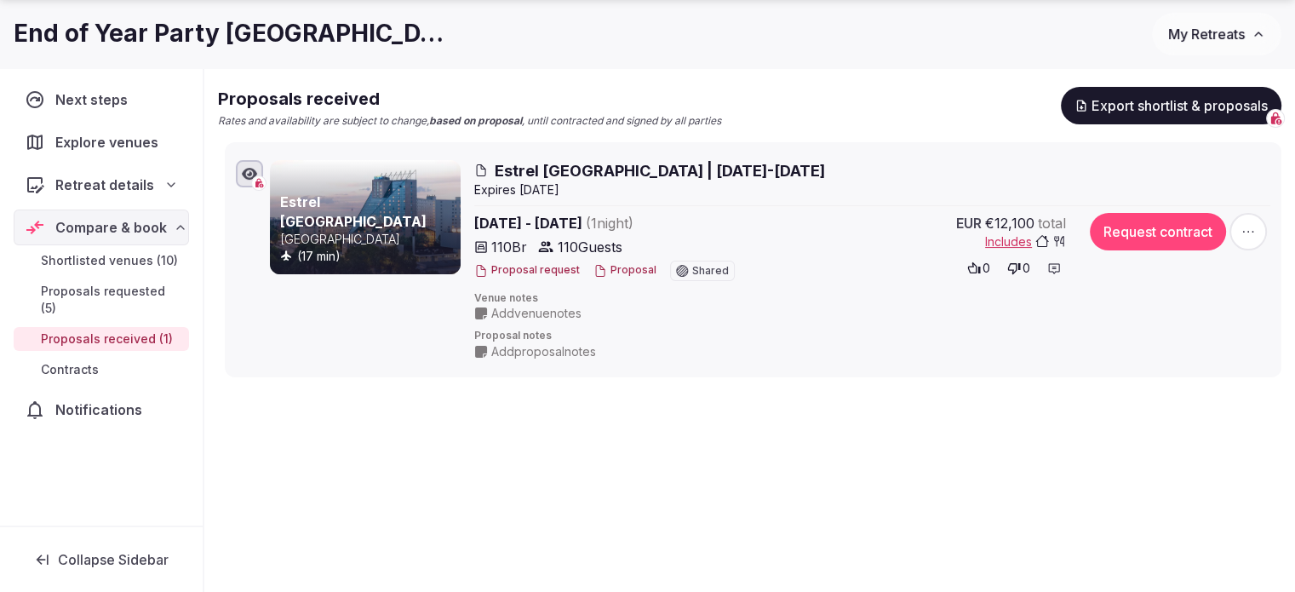
scroll to position [0, 0]
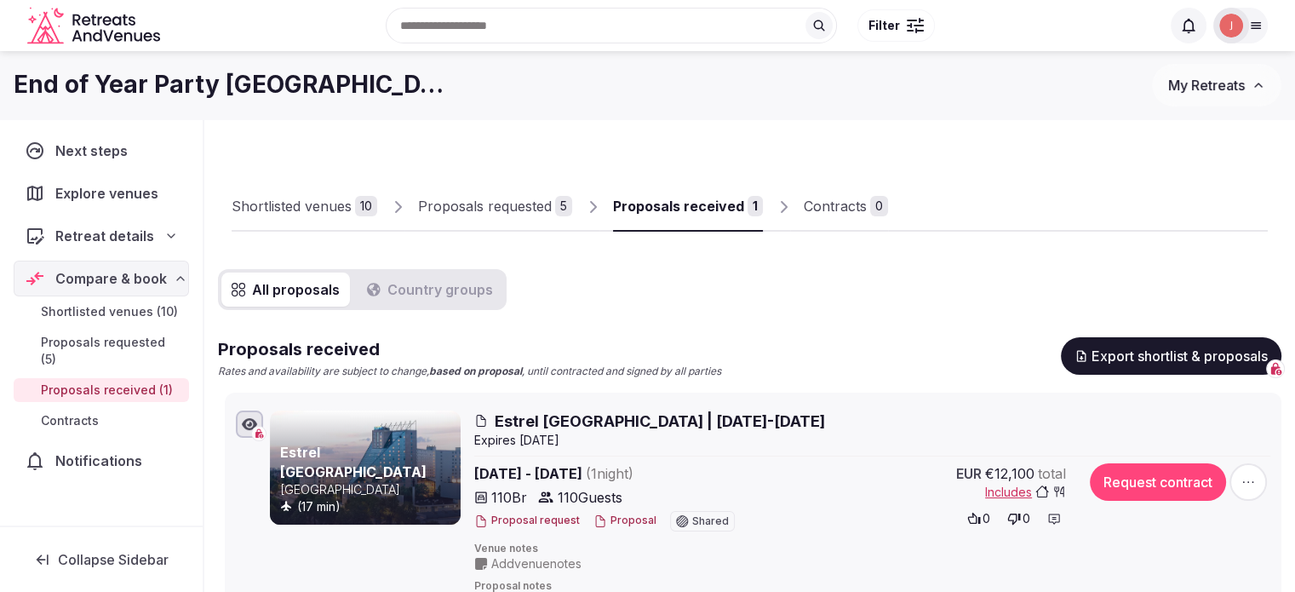
click at [450, 198] on div "Proposals requested" at bounding box center [485, 206] width 134 height 20
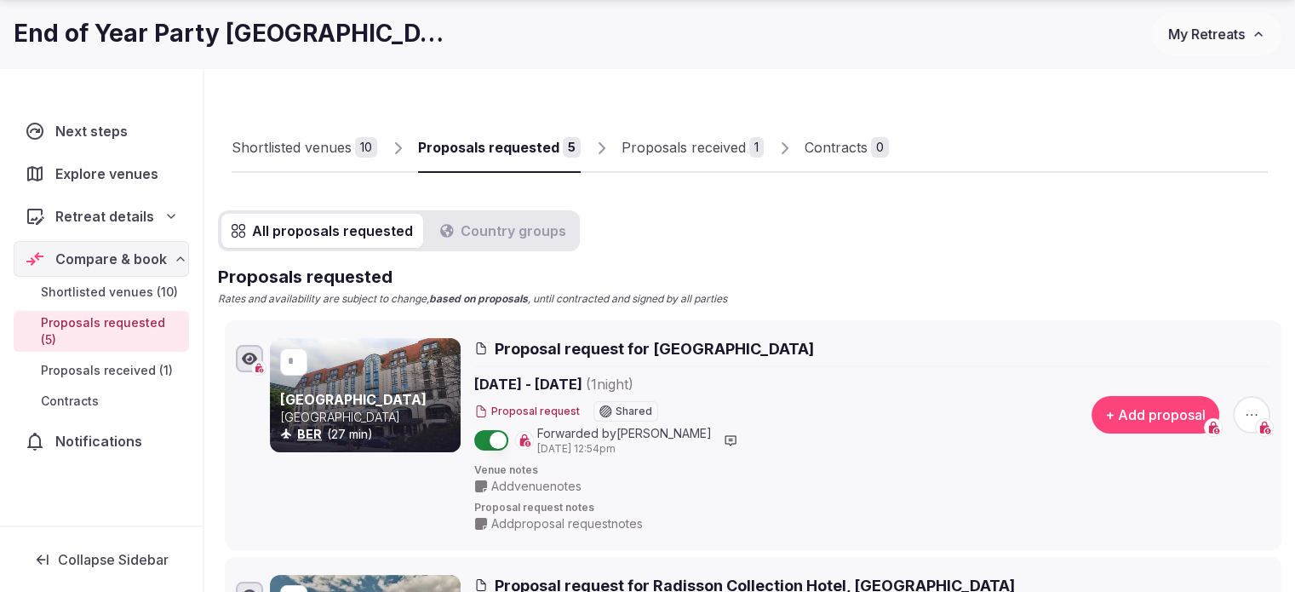
scroll to position [170, 0]
